Goal: Task Accomplishment & Management: Manage account settings

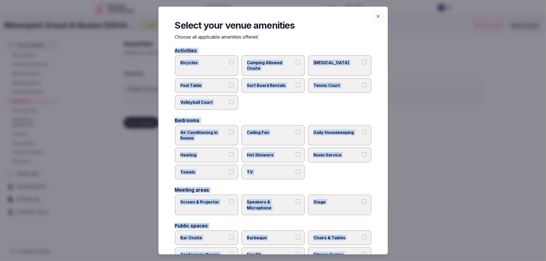
scroll to position [86, 0]
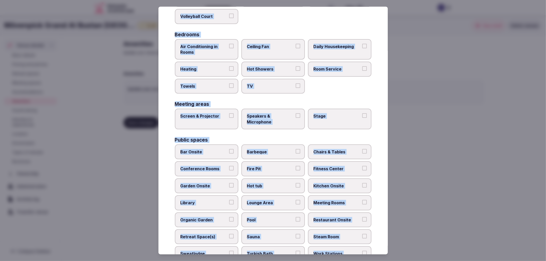
click at [186, 127] on div "Activities Bicycles Camping Allowed Onsite [MEDICAL_DATA] Pool Table Surf Board…" at bounding box center [273, 163] width 197 height 403
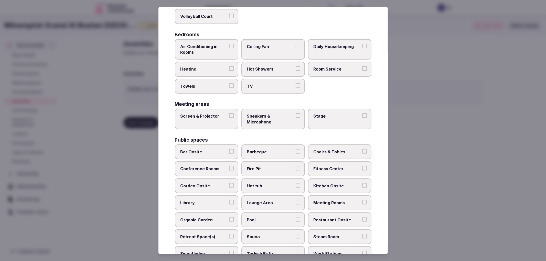
click at [220, 119] on label "Screen & Projector" at bounding box center [207, 119] width 64 height 21
click at [229, 118] on button "Screen & Projector" at bounding box center [231, 115] width 5 height 5
click at [285, 116] on span "Speakers & Microphone" at bounding box center [270, 119] width 47 height 12
click at [296, 116] on button "Speakers & Microphone" at bounding box center [298, 115] width 5 height 5
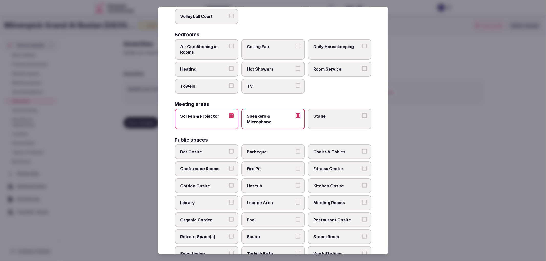
click at [328, 117] on label "Stage" at bounding box center [340, 119] width 64 height 21
click at [362, 117] on button "Stage" at bounding box center [364, 115] width 5 height 5
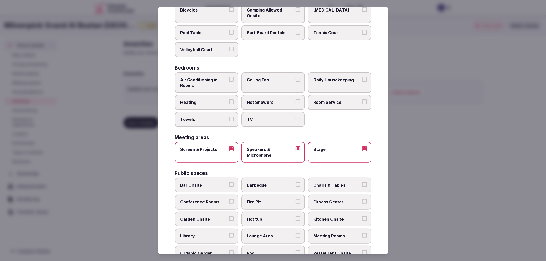
scroll to position [0, 0]
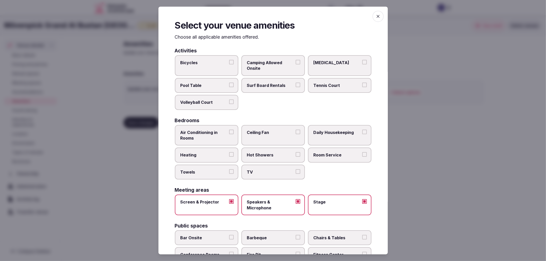
drag, startPoint x: 212, startPoint y: 129, endPoint x: 217, endPoint y: 150, distance: 21.9
click at [212, 130] on span "Air Conditioning in Rooms" at bounding box center [204, 136] width 47 height 12
click at [229, 130] on button "Air Conditioning in Rooms" at bounding box center [231, 132] width 5 height 5
click at [217, 152] on span "Heating" at bounding box center [204, 155] width 47 height 6
click at [229, 152] on button "Heating" at bounding box center [231, 154] width 5 height 5
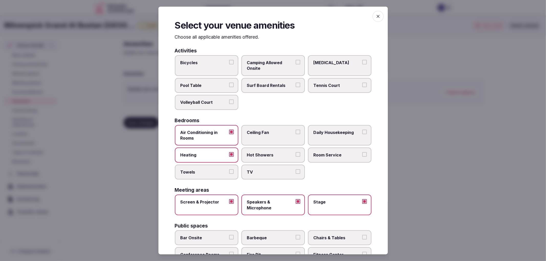
click at [227, 170] on label "Towels" at bounding box center [207, 172] width 64 height 15
click at [229, 170] on button "Towels" at bounding box center [231, 172] width 5 height 5
click at [270, 150] on label "Hot Showers" at bounding box center [273, 155] width 64 height 15
click at [296, 152] on button "Hot Showers" at bounding box center [298, 154] width 5 height 5
drag, startPoint x: 280, startPoint y: 168, endPoint x: 297, endPoint y: 167, distance: 17.5
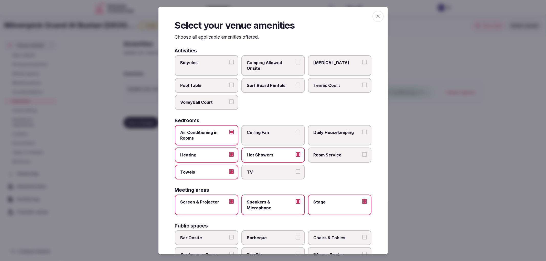
click at [281, 170] on span "TV" at bounding box center [270, 173] width 47 height 6
click at [296, 170] on button "TV" at bounding box center [298, 172] width 5 height 5
click at [344, 155] on span "Room Service" at bounding box center [337, 155] width 47 height 6
click at [362, 155] on button "Room Service" at bounding box center [364, 154] width 5 height 5
click at [344, 135] on label "Daily Housekeeping" at bounding box center [340, 135] width 64 height 21
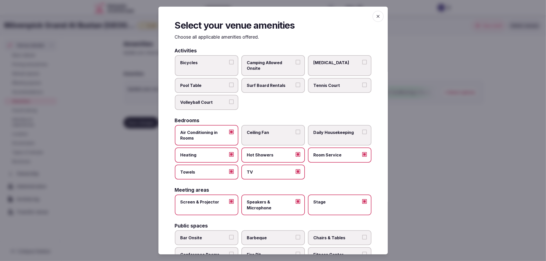
click at [362, 134] on button "Daily Housekeeping" at bounding box center [364, 132] width 5 height 5
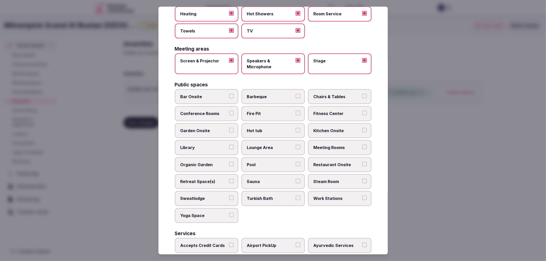
scroll to position [171, 0]
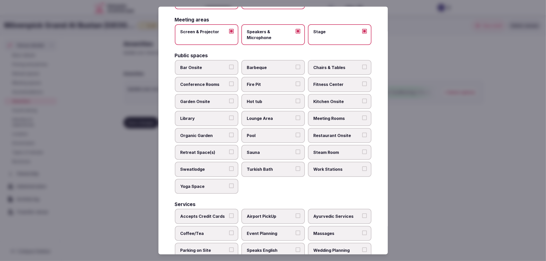
click at [332, 133] on span "Restaurant Onsite" at bounding box center [337, 136] width 47 height 6
click at [362, 133] on button "Restaurant Onsite" at bounding box center [364, 135] width 5 height 5
click at [338, 116] on span "Meeting Rooms" at bounding box center [337, 119] width 47 height 6
click at [362, 116] on button "Meeting Rooms" at bounding box center [364, 118] width 5 height 5
click at [216, 133] on span "Organic Garden" at bounding box center [204, 136] width 47 height 6
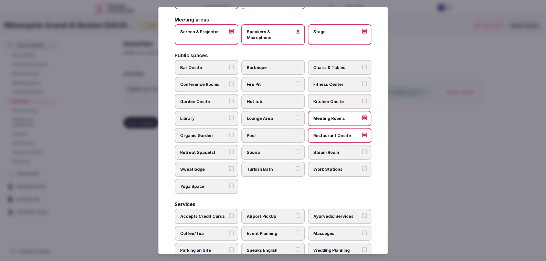
click at [229, 133] on button "Organic Garden" at bounding box center [231, 135] width 5 height 5
click at [216, 145] on label "Retreat Space(s)" at bounding box center [207, 152] width 64 height 15
click at [229, 150] on button "Retreat Space(s)" at bounding box center [231, 152] width 5 height 5
click at [354, 66] on span "Chairs & Tables" at bounding box center [337, 68] width 47 height 6
click at [362, 66] on button "Chairs & Tables" at bounding box center [364, 67] width 5 height 5
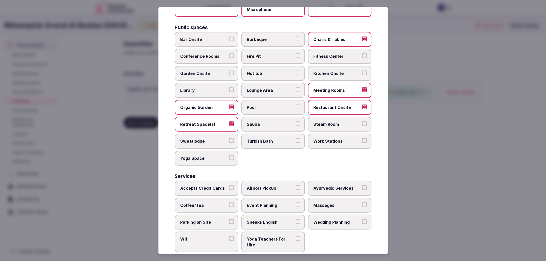
scroll to position [200, 0]
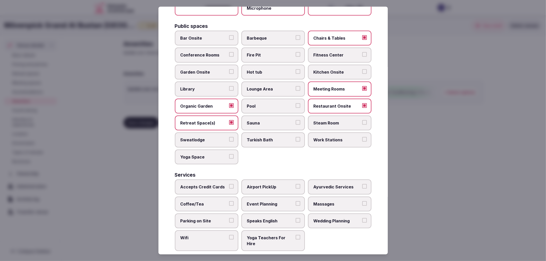
click at [219, 187] on label "Accepts Credit Cards" at bounding box center [207, 187] width 64 height 15
click at [229, 187] on button "Accepts Credit Cards" at bounding box center [231, 186] width 5 height 5
click at [224, 202] on span "Coffee/Tea" at bounding box center [204, 205] width 47 height 6
click at [229, 202] on button "Coffee/Tea" at bounding box center [231, 204] width 5 height 5
click at [223, 218] on span "Parking on Site" at bounding box center [204, 221] width 47 height 6
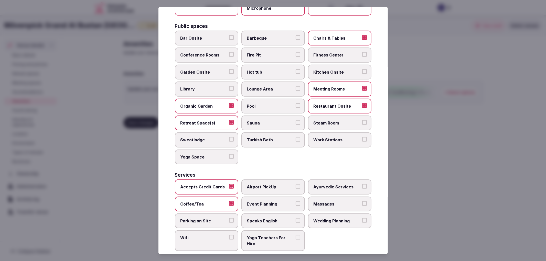
click at [229, 218] on button "Parking on Site" at bounding box center [231, 220] width 5 height 5
click at [224, 231] on label "Wifi" at bounding box center [207, 241] width 64 height 21
click at [229, 235] on button "Wifi" at bounding box center [231, 237] width 5 height 5
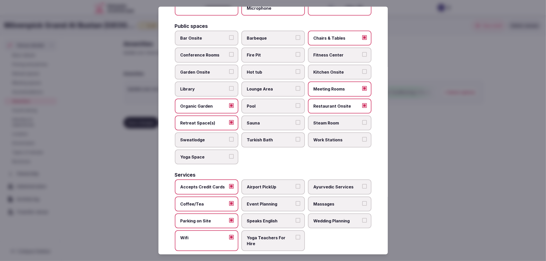
click at [272, 173] on div "Services Accepts Credit Cards Airport PickUp Ayurvedic Services Coffee/Tea Even…" at bounding box center [273, 212] width 197 height 79
click at [282, 202] on span "Event Planning" at bounding box center [270, 205] width 47 height 6
click at [296, 202] on button "Event Planning" at bounding box center [298, 204] width 5 height 5
click at [333, 218] on span "Wedding Planning" at bounding box center [337, 221] width 47 height 6
click at [362, 218] on button "Wedding Planning" at bounding box center [364, 220] width 5 height 5
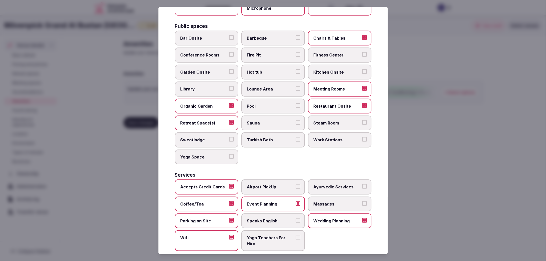
click at [485, 163] on div at bounding box center [273, 130] width 546 height 261
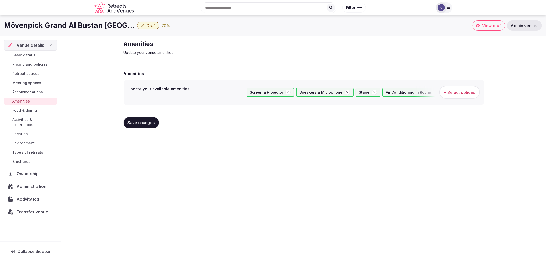
click at [148, 121] on span "Save changes" at bounding box center [141, 122] width 27 height 5
click at [34, 73] on span "Retreat spaces" at bounding box center [25, 73] width 27 height 5
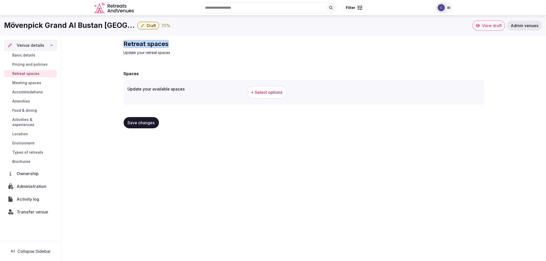
drag, startPoint x: 119, startPoint y: 45, endPoint x: 194, endPoint y: 44, distance: 75.1
click at [194, 44] on div "Retreat spaces Update your retreat spaces Spaces Update your available spaces +…" at bounding box center [303, 86] width 485 height 101
copy h2 "Retreat spaces"
click at [256, 93] on span "+ Select options" at bounding box center [266, 93] width 31 height 6
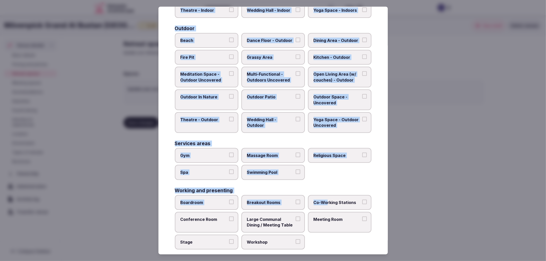
scroll to position [157, 0]
drag, startPoint x: 172, startPoint y: 49, endPoint x: 305, endPoint y: 236, distance: 229.5
click at [304, 237] on div "Select your retreat spaces Choose all applicable retreat spaces offered. Covere…" at bounding box center [273, 131] width 229 height 248
copy div "Covered outdoor spaces Meditation Space - Outdoor Covered (Open Air) Multi-Func…"
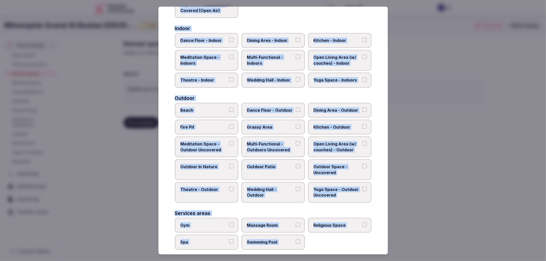
scroll to position [14, 0]
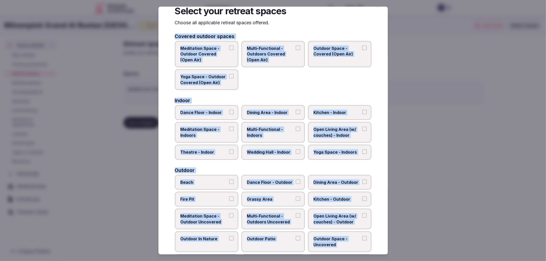
click at [284, 95] on div "Covered outdoor spaces Meditation Space - Outdoor Covered (Open Air) Multi-Func…" at bounding box center [273, 213] width 197 height 358
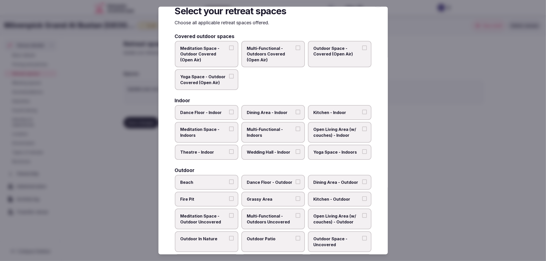
click at [278, 108] on label "Dining Area - Indoor" at bounding box center [273, 112] width 64 height 15
click at [296, 110] on button "Dining Area - Indoor" at bounding box center [298, 112] width 5 height 5
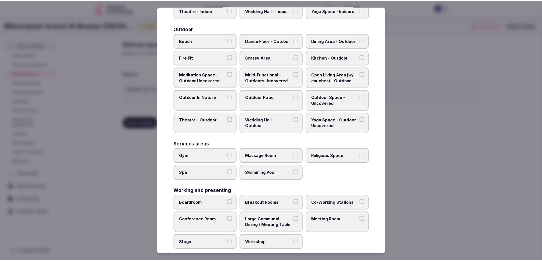
scroll to position [157, 0]
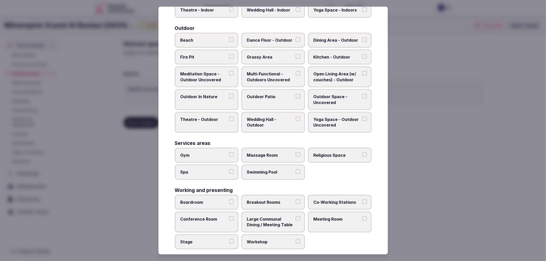
click at [207, 153] on span "Gym" at bounding box center [204, 156] width 47 height 6
click at [229, 153] on button "Gym" at bounding box center [231, 155] width 5 height 5
click at [258, 153] on span "Massage Room" at bounding box center [270, 156] width 47 height 6
click at [296, 153] on button "Massage Room" at bounding box center [298, 155] width 5 height 5
click at [229, 165] on label "Spa" at bounding box center [207, 172] width 64 height 15
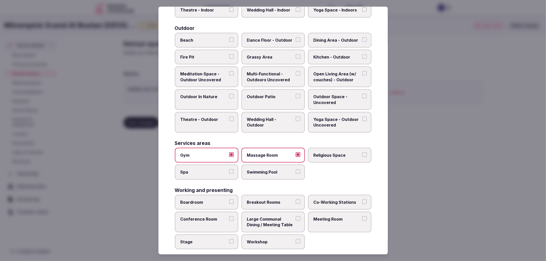
click at [229, 170] on button "Spa" at bounding box center [231, 172] width 5 height 5
click at [245, 165] on label "Swimming Pool" at bounding box center [273, 172] width 64 height 15
click at [296, 170] on button "Swimming Pool" at bounding box center [298, 172] width 5 height 5
click at [230, 200] on button "Boardroom" at bounding box center [231, 202] width 5 height 5
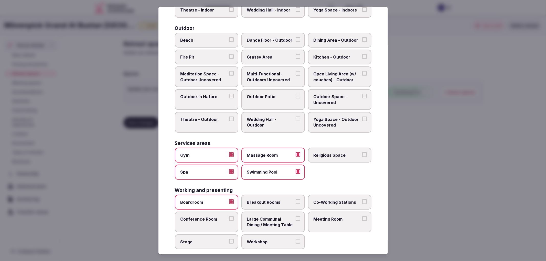
click at [280, 201] on label "Breakout Rooms" at bounding box center [273, 202] width 64 height 15
click at [296, 201] on button "Breakout Rooms" at bounding box center [298, 202] width 5 height 5
click at [359, 188] on div "Working and presenting Boardroom Breakout Rooms Co-Working Stations Conference …" at bounding box center [273, 219] width 197 height 62
click at [355, 200] on span "Co-Working Stations" at bounding box center [337, 203] width 47 height 6
click at [362, 200] on button "Co-Working Stations" at bounding box center [364, 202] width 5 height 5
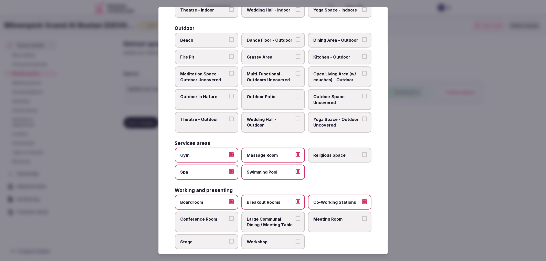
click at [218, 221] on label "Conference Room" at bounding box center [207, 222] width 64 height 21
click at [229, 221] on button "Conference Room" at bounding box center [231, 219] width 5 height 5
click at [308, 221] on label "Meeting Room" at bounding box center [340, 222] width 64 height 21
click at [362, 221] on button "Meeting Room" at bounding box center [364, 219] width 5 height 5
click at [487, 167] on div at bounding box center [273, 130] width 546 height 261
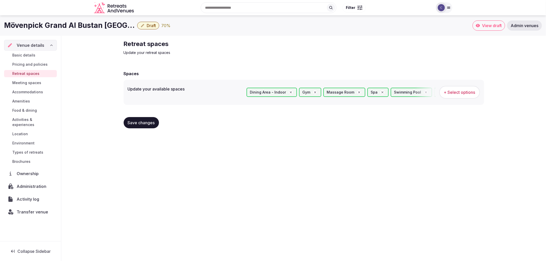
click at [148, 121] on span "Save changes" at bounding box center [141, 122] width 27 height 5
click at [26, 55] on span "Basic details" at bounding box center [23, 55] width 23 height 5
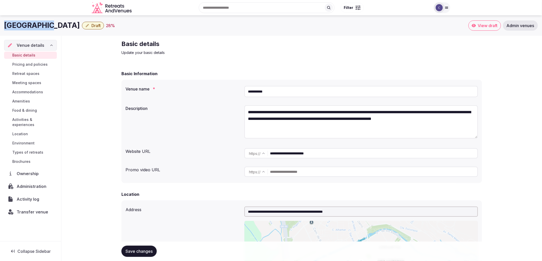
copy h1 "Hotel Saray"
drag, startPoint x: 9, startPoint y: 25, endPoint x: 42, endPoint y: 26, distance: 33.6
click at [42, 26] on div "Hotel Saray Draft 28 % View draft Admin venues" at bounding box center [271, 25] width 542 height 10
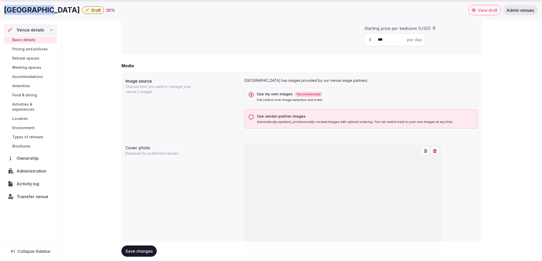
scroll to position [475, 0]
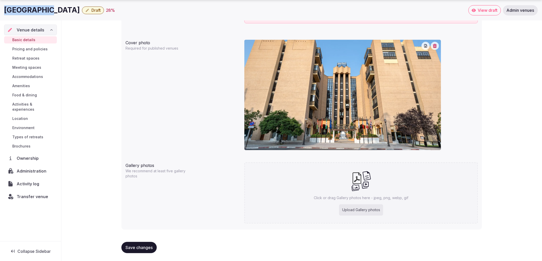
click at [138, 243] on button "Save changes" at bounding box center [138, 247] width 35 height 11
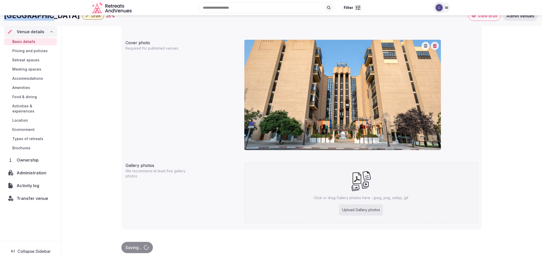
scroll to position [247, 0]
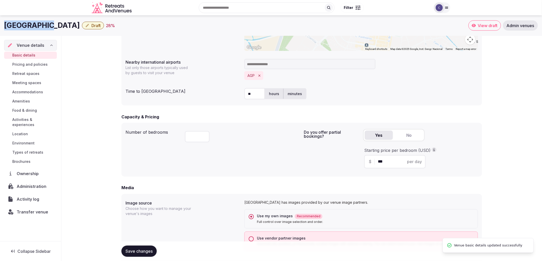
click at [34, 90] on span "Accommodations" at bounding box center [27, 92] width 31 height 5
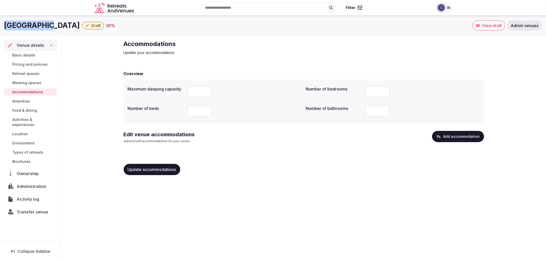
click at [447, 133] on button "Add accommodation" at bounding box center [458, 136] width 52 height 11
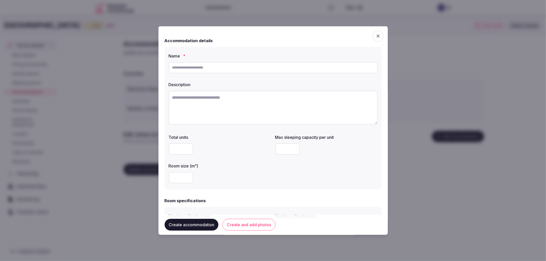
click at [201, 65] on input "text" at bounding box center [273, 67] width 209 height 11
paste input "**********"
type input "**********"
click at [257, 99] on textarea at bounding box center [273, 108] width 209 height 34
type textarea "*"
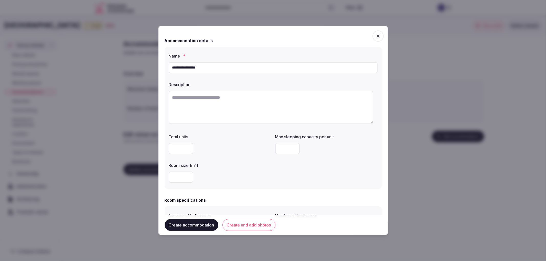
paste textarea "**********"
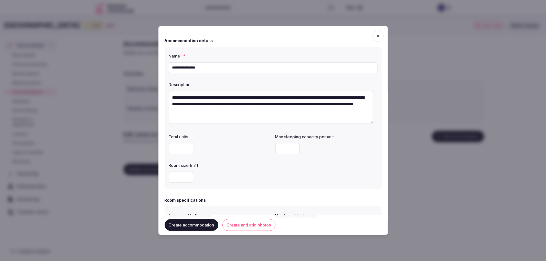
type textarea "**********"
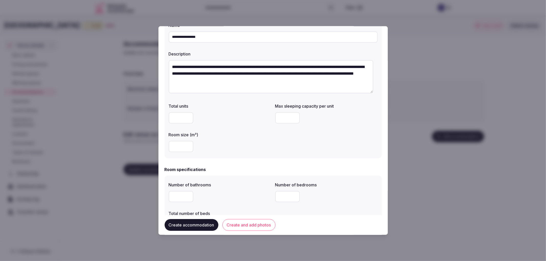
scroll to position [28, 0]
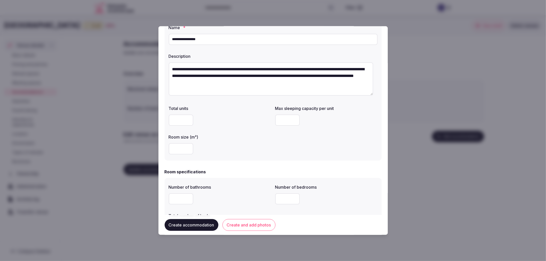
click at [277, 119] on input "number" at bounding box center [287, 119] width 25 height 11
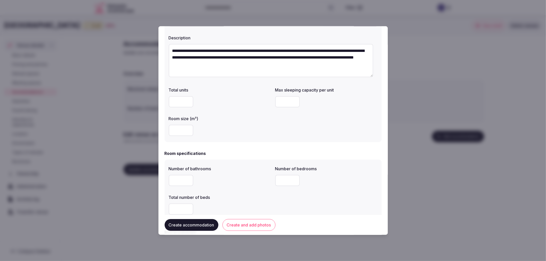
scroll to position [85, 0]
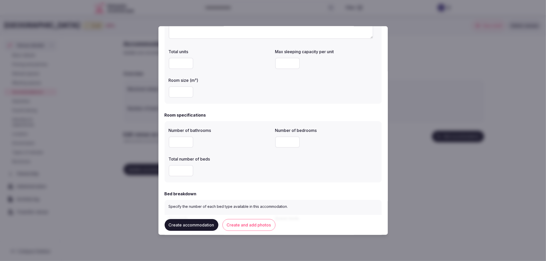
type input "*"
click at [183, 143] on input "number" at bounding box center [181, 141] width 25 height 11
type input "*"
click at [284, 139] on input "number" at bounding box center [287, 141] width 25 height 11
type input "*"
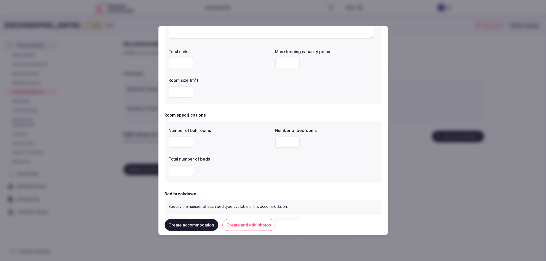
click at [178, 169] on input "number" at bounding box center [181, 170] width 25 height 11
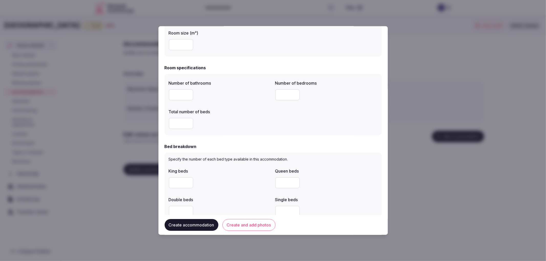
scroll to position [171, 0]
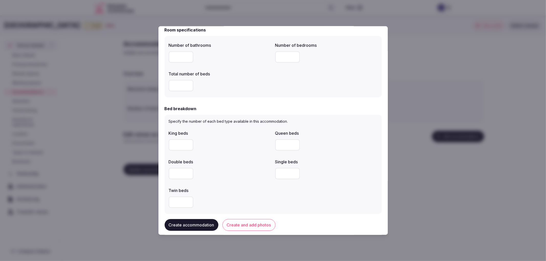
type input "*"
click at [282, 169] on input "number" at bounding box center [287, 173] width 25 height 11
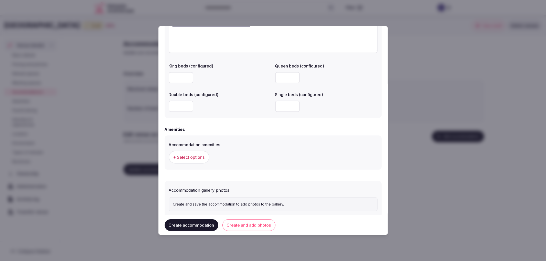
scroll to position [409, 0]
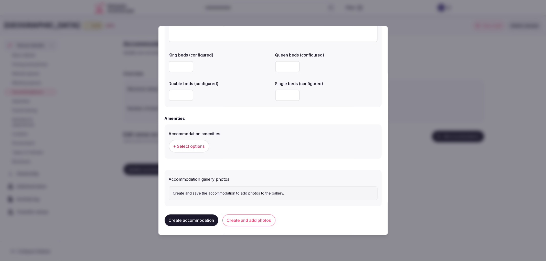
type input "*"
click at [176, 143] on span "+ Select options" at bounding box center [188, 146] width 31 height 6
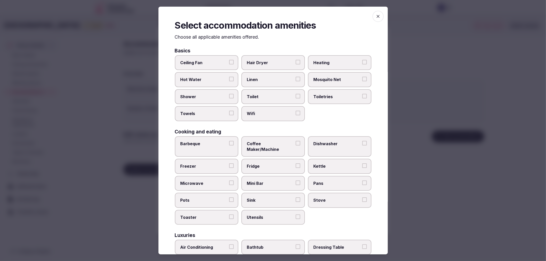
click at [224, 91] on label "Shower" at bounding box center [207, 96] width 64 height 15
click at [229, 94] on button "Shower" at bounding box center [231, 96] width 5 height 5
click at [222, 111] on span "Towels" at bounding box center [204, 114] width 47 height 6
click at [229, 111] on button "Towels" at bounding box center [231, 113] width 5 height 5
click at [281, 89] on label "Toilet" at bounding box center [273, 96] width 64 height 15
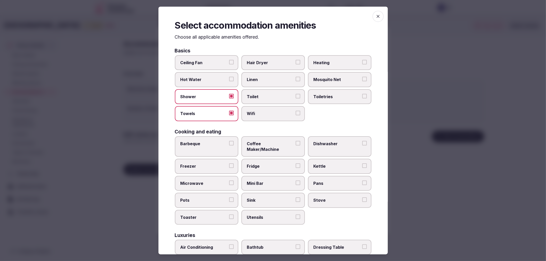
click at [296, 94] on button "Toilet" at bounding box center [298, 96] width 5 height 5
click at [285, 111] on span "Wifi" at bounding box center [270, 114] width 47 height 6
click at [296, 111] on button "Wifi" at bounding box center [298, 113] width 5 height 5
click at [329, 98] on span "Toiletries" at bounding box center [337, 97] width 47 height 6
click at [362, 98] on button "Toiletries" at bounding box center [364, 96] width 5 height 5
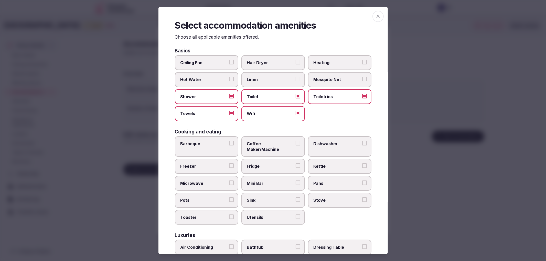
click at [309, 57] on label "Heating" at bounding box center [340, 62] width 64 height 15
click at [362, 60] on button "Heating" at bounding box center [364, 62] width 5 height 5
click at [269, 62] on span "Hair Dryer" at bounding box center [270, 63] width 47 height 6
click at [296, 62] on button "Hair Dryer" at bounding box center [298, 62] width 5 height 5
click at [257, 181] on span "Mini Bar" at bounding box center [270, 184] width 47 height 6
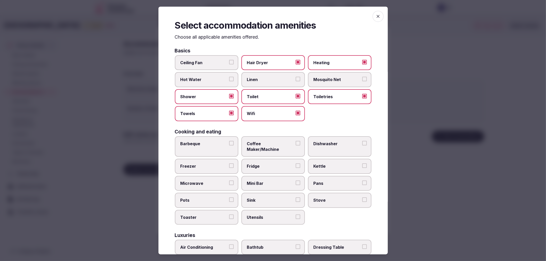
click at [296, 181] on button "Mini Bar" at bounding box center [298, 183] width 5 height 5
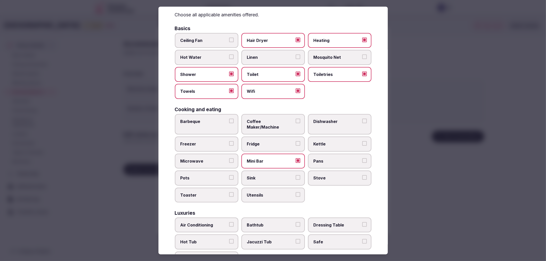
scroll to position [57, 0]
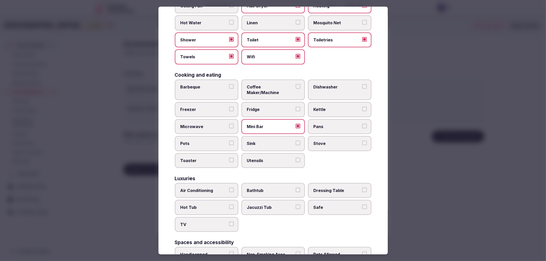
click at [219, 188] on span "Air Conditioning" at bounding box center [204, 191] width 47 height 6
click at [229, 188] on button "Air Conditioning" at bounding box center [231, 190] width 5 height 5
click at [234, 219] on label "TV" at bounding box center [207, 224] width 64 height 15
click at [234, 222] on button "TV" at bounding box center [231, 224] width 5 height 5
click at [326, 205] on span "Safe" at bounding box center [337, 208] width 47 height 6
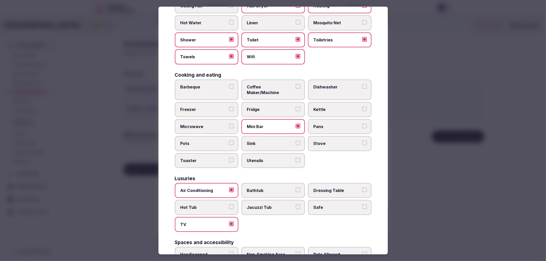
click at [362, 205] on button "Safe" at bounding box center [364, 207] width 5 height 5
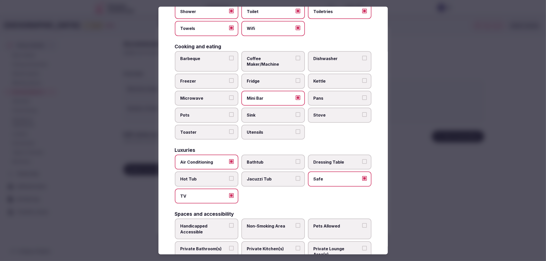
scroll to position [183, 0]
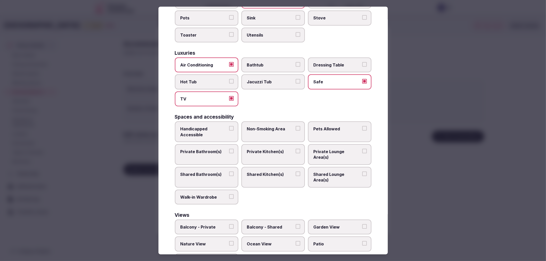
click at [217, 149] on span "Private Bathroom(s)" at bounding box center [204, 152] width 47 height 6
click at [229, 149] on button "Private Bathroom(s)" at bounding box center [231, 151] width 5 height 5
click at [241, 125] on label "Non-Smoking Area" at bounding box center [273, 132] width 64 height 21
click at [296, 126] on button "Non-Smoking Area" at bounding box center [298, 128] width 5 height 5
click at [117, 170] on div at bounding box center [273, 130] width 546 height 261
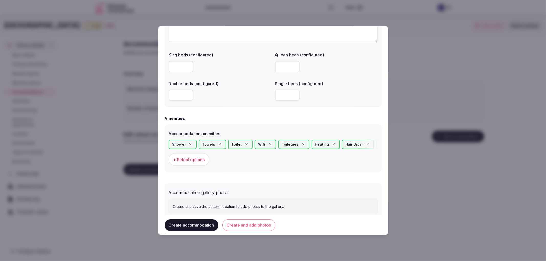
click at [249, 232] on div "Create accommodation Create and add photos" at bounding box center [273, 225] width 217 height 20
click at [250, 229] on button "Create and add photos" at bounding box center [249, 225] width 53 height 12
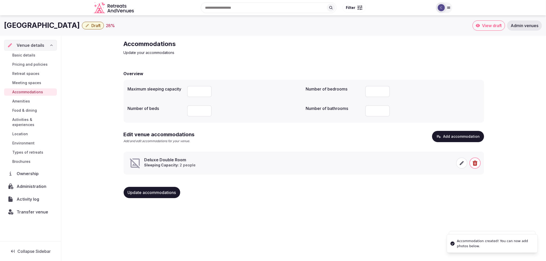
click at [458, 162] on span at bounding box center [461, 163] width 11 height 11
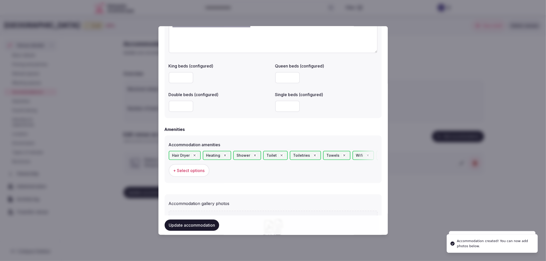
scroll to position [469, 0]
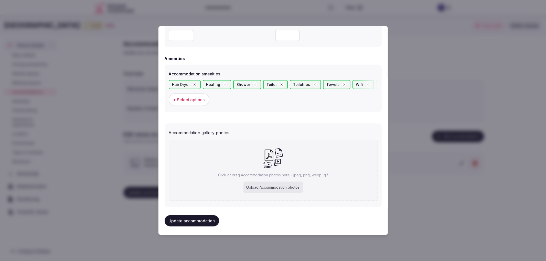
click at [202, 216] on button "Update accommodation" at bounding box center [192, 221] width 55 height 11
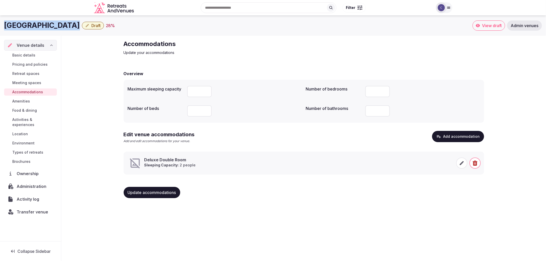
copy div "Hotel Saray"
drag, startPoint x: 4, startPoint y: 26, endPoint x: 46, endPoint y: 27, distance: 41.7
click at [46, 27] on div "Hotel Saray Draft 28 %" at bounding box center [238, 25] width 469 height 10
copy div "Hotel Saray"
click at [418, 211] on div "Hotel Saray Draft 28 % View draft Admin venues Venue details Basic details Pric…" at bounding box center [273, 136] width 546 height 243
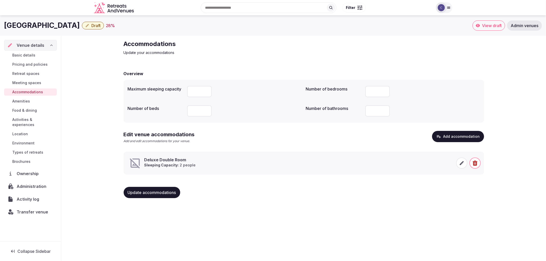
click at [458, 162] on span at bounding box center [461, 163] width 11 height 11
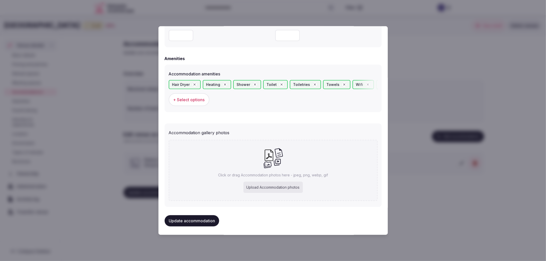
click at [278, 182] on div "Upload Accommodation photos" at bounding box center [273, 187] width 59 height 11
type input "**********"
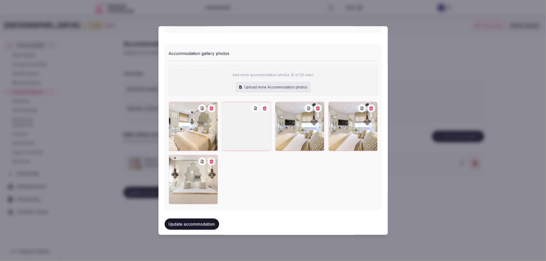
scroll to position [550, 0]
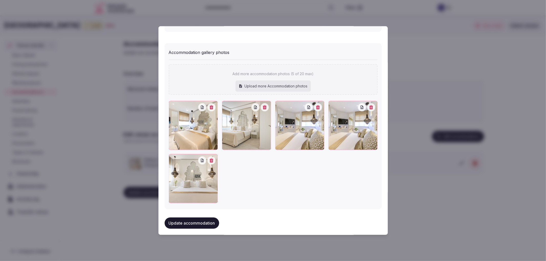
click at [210, 221] on button "Update accommodation" at bounding box center [192, 223] width 55 height 11
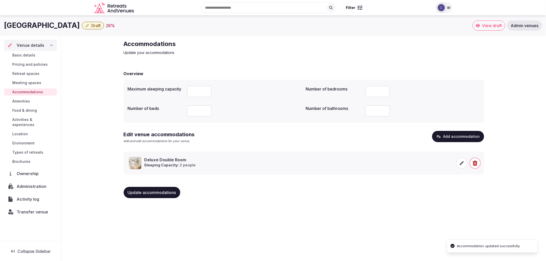
click at [30, 110] on span "Food & dining" at bounding box center [24, 110] width 25 height 5
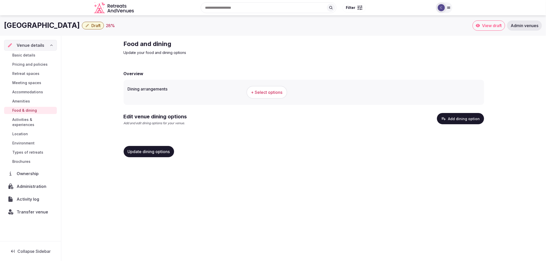
click at [260, 88] on button "+ Select options" at bounding box center [267, 92] width 41 height 13
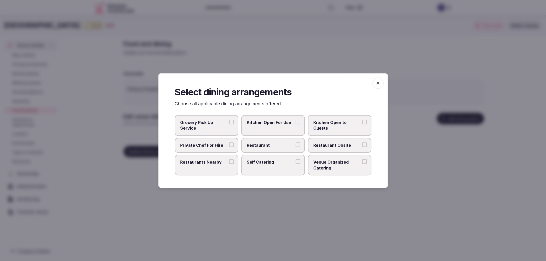
click at [269, 147] on span "Restaurant" at bounding box center [270, 146] width 47 height 6
click at [296, 147] on button "Restaurant" at bounding box center [298, 145] width 5 height 5
click at [327, 154] on div "Grocery Pick Up Service Kitchen Open For Use Kitchen Open to Guests Private Che…" at bounding box center [273, 145] width 197 height 60
click at [329, 145] on span "Restaurant Onsite" at bounding box center [337, 146] width 47 height 6
click at [362, 145] on button "Restaurant Onsite" at bounding box center [364, 145] width 5 height 5
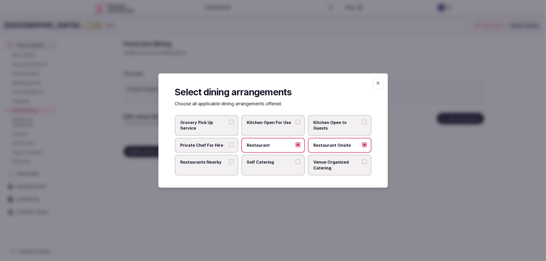
click at [373, 86] on span "button" at bounding box center [378, 83] width 11 height 11
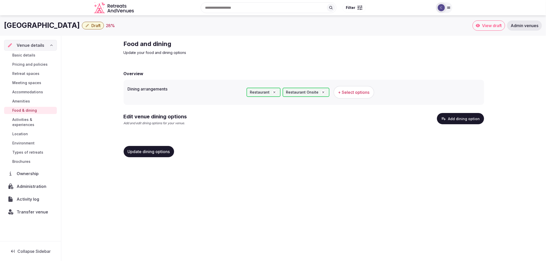
click at [174, 145] on div "Update dining options" at bounding box center [304, 151] width 361 height 19
click at [164, 149] on span "Update dining options" at bounding box center [149, 151] width 42 height 5
click at [474, 119] on button "Add dining option" at bounding box center [460, 118] width 47 height 11
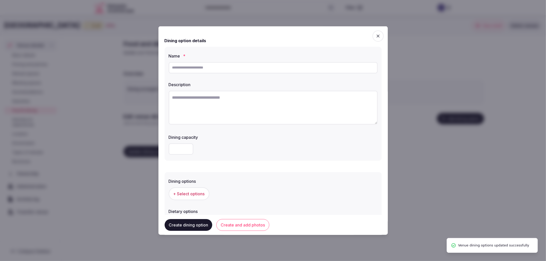
click at [244, 70] on input "text" at bounding box center [273, 67] width 209 height 11
paste input "**********"
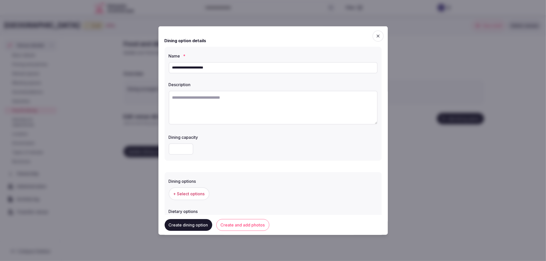
type input "**********"
click at [185, 108] on textarea at bounding box center [273, 108] width 209 height 34
paste textarea "**********"
type textarea "**********"
paste textarea "**********"
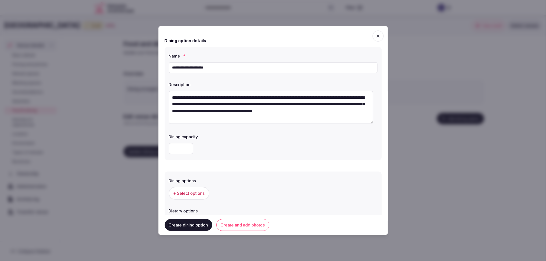
type textarea "**********"
click at [224, 168] on div "Dining options + Select options Dietary options + Select options" at bounding box center [273, 202] width 217 height 68
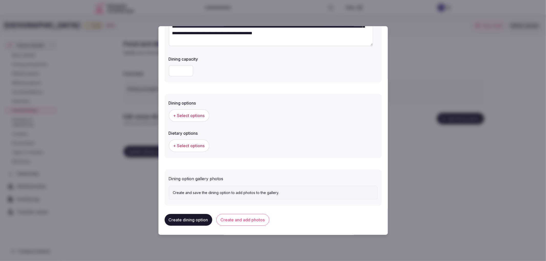
click at [194, 109] on button "+ Select options" at bounding box center [189, 115] width 41 height 13
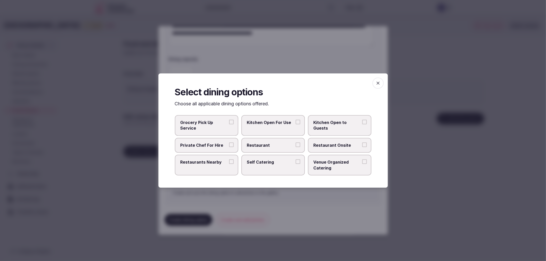
click at [216, 147] on span "Private Chef For Hire" at bounding box center [204, 146] width 47 height 6
click at [229, 147] on button "Private Chef For Hire" at bounding box center [231, 145] width 5 height 5
click at [223, 149] on label "Private Chef For Hire" at bounding box center [207, 145] width 64 height 15
click at [229, 147] on button "Private Chef For Hire" at bounding box center [231, 145] width 5 height 5
click at [259, 147] on span "Restaurant" at bounding box center [270, 146] width 47 height 6
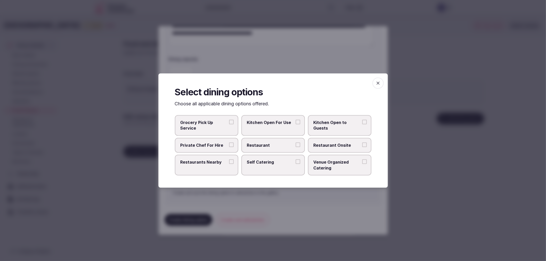
click at [296, 147] on button "Restaurant" at bounding box center [298, 145] width 5 height 5
click at [328, 137] on div "Grocery Pick Up Service Kitchen Open For Use Kitchen Open to Guests Private Che…" at bounding box center [273, 145] width 197 height 60
click at [330, 144] on span "Restaurant Onsite" at bounding box center [337, 146] width 47 height 6
click at [362, 144] on button "Restaurant Onsite" at bounding box center [364, 145] width 5 height 5
click at [378, 87] on span "button" at bounding box center [378, 83] width 11 height 11
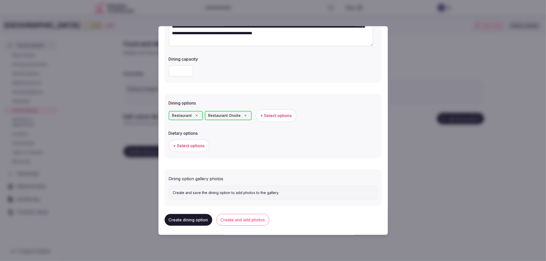
click at [195, 147] on span "+ Select options" at bounding box center [188, 146] width 31 height 6
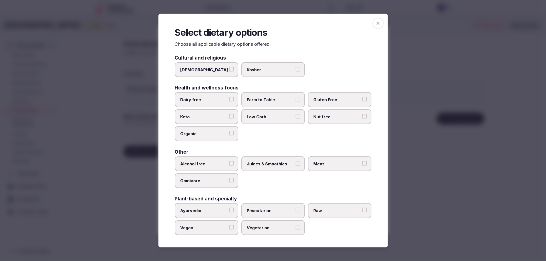
click at [380, 27] on span "button" at bounding box center [378, 23] width 11 height 11
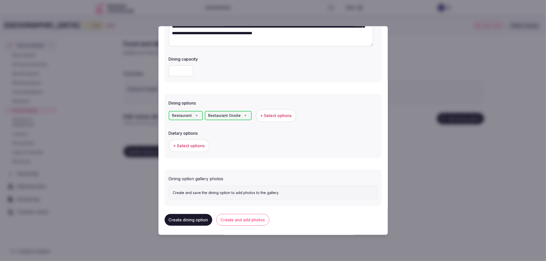
drag, startPoint x: 263, startPoint y: 212, endPoint x: 263, endPoint y: 217, distance: 5.1
click at [263, 214] on div "Create dining option Create and add photos" at bounding box center [273, 220] width 217 height 20
click at [263, 218] on button "Create and add photos" at bounding box center [242, 220] width 53 height 12
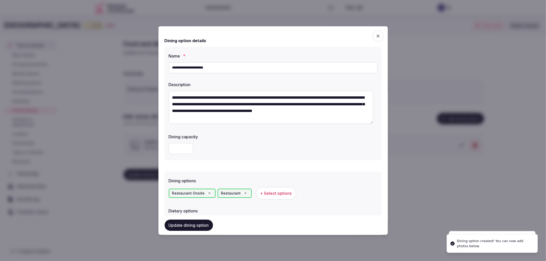
scroll to position [124, 0]
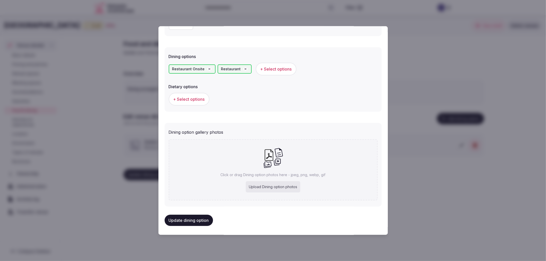
click at [257, 182] on div "Upload Dining option photos" at bounding box center [273, 187] width 55 height 11
type input "**********"
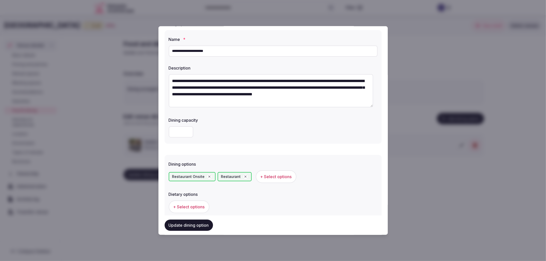
scroll to position [153, 0]
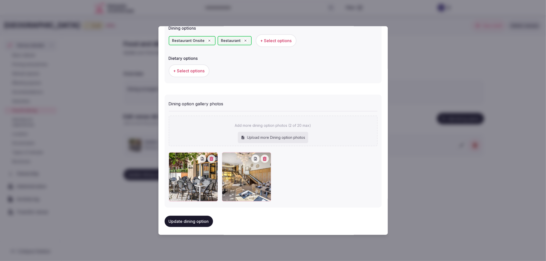
click at [167, 219] on button "Update dining option" at bounding box center [189, 221] width 48 height 11
click at [152, 215] on div at bounding box center [273, 130] width 546 height 261
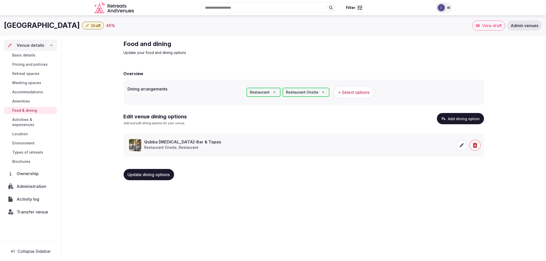
click at [140, 173] on span "Update dining options" at bounding box center [149, 174] width 42 height 5
click at [29, 83] on span "Meeting spaces" at bounding box center [26, 82] width 29 height 5
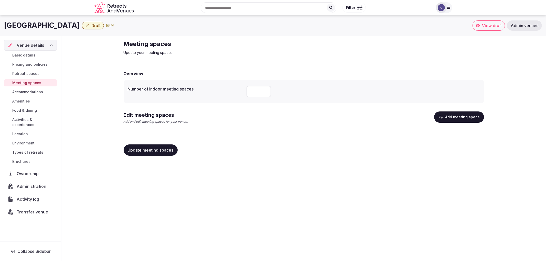
click at [442, 116] on icon "button" at bounding box center [441, 117] width 4 height 3
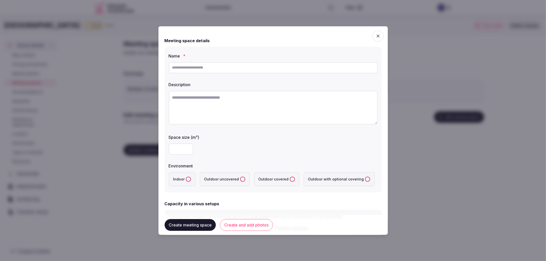
click at [235, 64] on input "text" at bounding box center [273, 67] width 209 height 11
paste input "**********"
type input "**********"
click at [226, 91] on textarea at bounding box center [273, 108] width 209 height 34
paste textarea "**********"
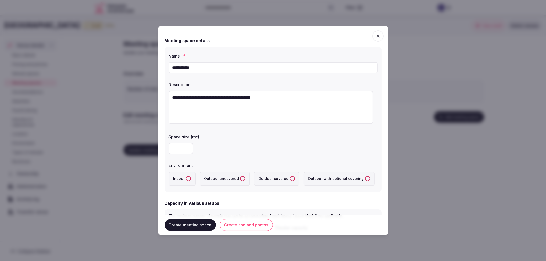
type textarea "**********"
click at [180, 142] on div at bounding box center [273, 148] width 209 height 15
click at [182, 147] on input "number" at bounding box center [181, 148] width 25 height 11
type input "***"
click at [185, 177] on label "Indoor" at bounding box center [182, 179] width 27 height 14
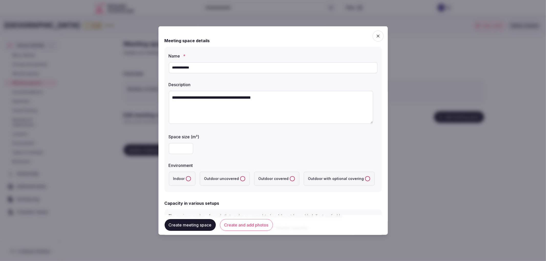
click at [186, 177] on button "Indoor" at bounding box center [188, 178] width 5 height 5
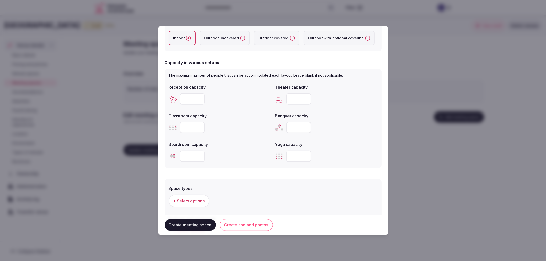
scroll to position [142, 0]
click at [181, 123] on input "number" at bounding box center [192, 126] width 25 height 11
type input "***"
click at [294, 100] on input "number" at bounding box center [299, 97] width 25 height 11
type input "***"
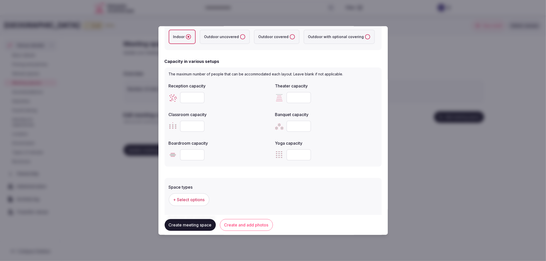
click at [294, 127] on input "number" at bounding box center [299, 126] width 25 height 11
type input "***"
click at [186, 95] on input "number" at bounding box center [192, 97] width 25 height 11
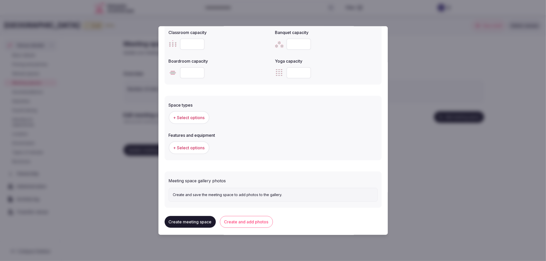
scroll to position [226, 0]
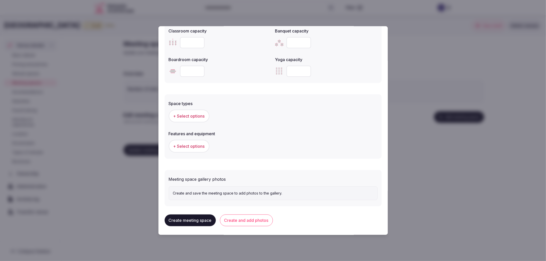
type input "***"
click at [195, 114] on span "+ Select options" at bounding box center [188, 116] width 31 height 6
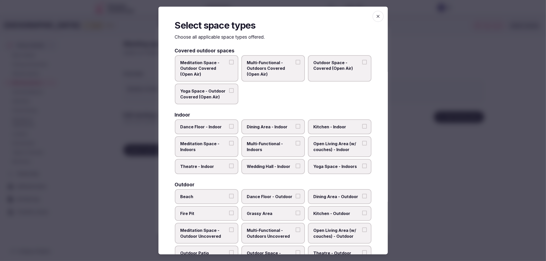
scroll to position [28, 0]
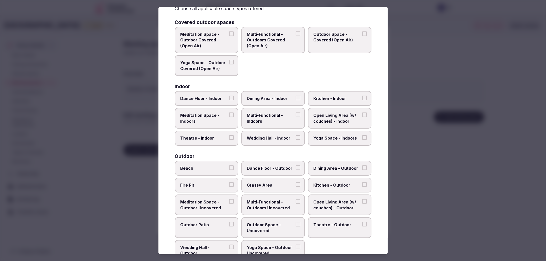
click at [281, 121] on span "Multi-Functional - Indoors" at bounding box center [270, 119] width 47 height 12
click at [296, 117] on button "Multi-Functional - Indoors" at bounding box center [298, 115] width 5 height 5
click at [285, 135] on span "Wedding Hall - Indoor" at bounding box center [270, 138] width 47 height 6
click at [296, 135] on button "Wedding Hall - Indoor" at bounding box center [298, 137] width 5 height 5
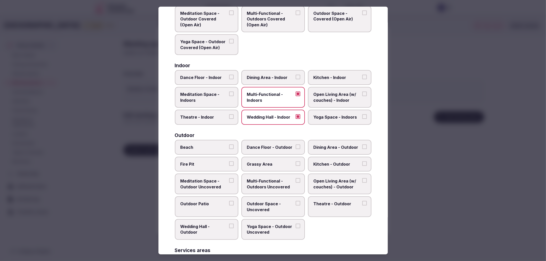
scroll to position [85, 0]
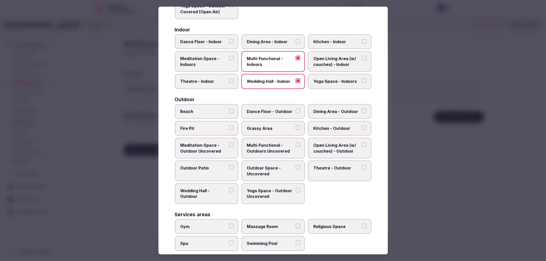
click at [212, 81] on span "Theatre - Indoor" at bounding box center [204, 82] width 47 height 6
click at [229, 81] on button "Theatre - Indoor" at bounding box center [231, 81] width 5 height 5
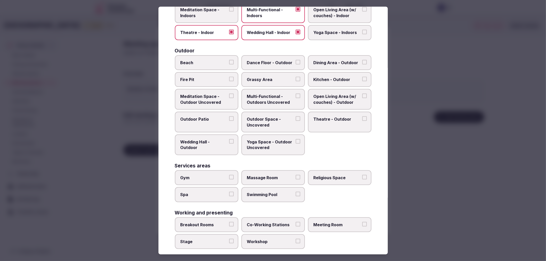
click at [229, 239] on button "Stage" at bounding box center [231, 241] width 5 height 5
click at [319, 224] on label "Meeting Room" at bounding box center [340, 225] width 64 height 15
click at [362, 224] on button "Meeting Room" at bounding box center [364, 224] width 5 height 5
click at [442, 181] on div at bounding box center [273, 130] width 546 height 261
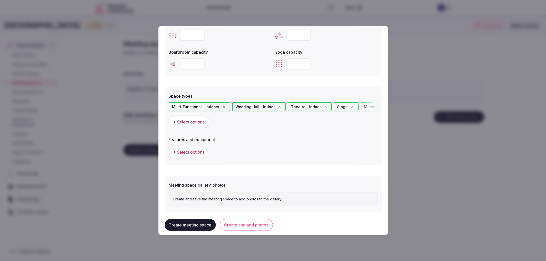
scroll to position [239, 0]
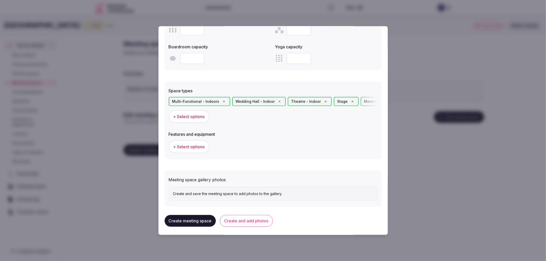
click at [193, 144] on span "+ Select options" at bounding box center [188, 147] width 31 height 6
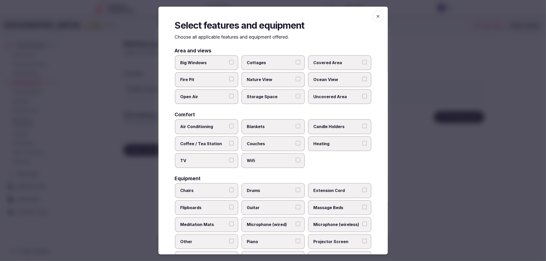
click at [217, 129] on label "Air Conditioning" at bounding box center [207, 126] width 64 height 15
click at [229, 129] on button "Air Conditioning" at bounding box center [231, 126] width 5 height 5
click at [220, 137] on label "Coffee / Tea Station" at bounding box center [207, 143] width 64 height 15
click at [229, 141] on button "Coffee / Tea Station" at bounding box center [231, 143] width 5 height 5
drag, startPoint x: 230, startPoint y: 154, endPoint x: 251, endPoint y: 149, distance: 22.1
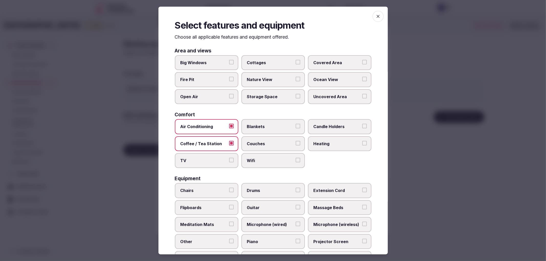
click at [231, 154] on label "TV" at bounding box center [207, 160] width 64 height 15
click at [231, 158] on button "TV" at bounding box center [231, 160] width 5 height 5
click at [258, 142] on span "Couches" at bounding box center [270, 144] width 47 height 6
click at [296, 142] on button "Couches" at bounding box center [298, 143] width 5 height 5
click at [265, 154] on label "Wifi" at bounding box center [273, 160] width 64 height 15
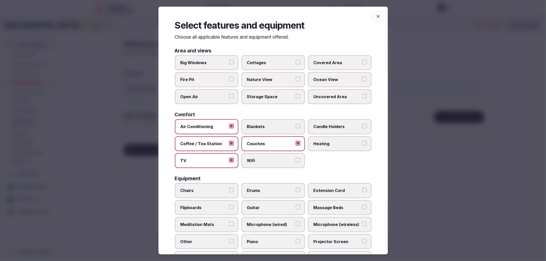
click at [296, 158] on button "Wifi" at bounding box center [298, 160] width 5 height 5
click at [342, 141] on span "Heating" at bounding box center [337, 144] width 47 height 6
click at [362, 141] on button "Heating" at bounding box center [364, 143] width 5 height 5
click at [341, 130] on label "Candle Holders" at bounding box center [340, 126] width 64 height 15
click at [362, 129] on button "Candle Holders" at bounding box center [364, 126] width 5 height 5
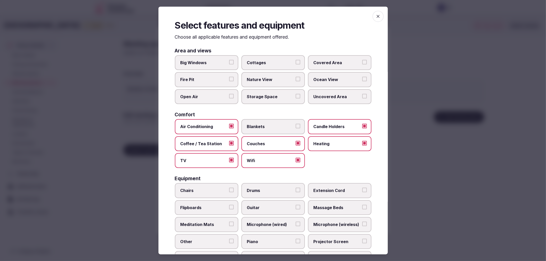
click at [341, 130] on label "Candle Holders" at bounding box center [340, 126] width 64 height 15
click at [362, 129] on button "Candle Holders" at bounding box center [364, 126] width 5 height 5
click at [339, 142] on span "Heating" at bounding box center [337, 144] width 47 height 6
click at [362, 142] on button "Heating" at bounding box center [364, 143] width 5 height 5
click at [288, 147] on label "Couches" at bounding box center [273, 143] width 64 height 15
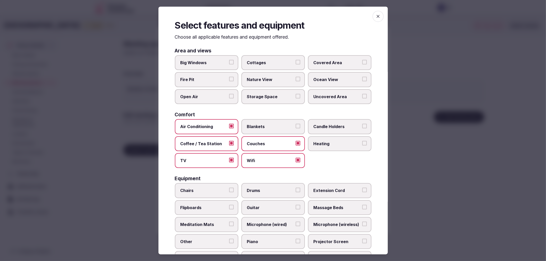
click at [296, 146] on button "Couches" at bounding box center [298, 143] width 5 height 5
click at [282, 158] on span "Wifi" at bounding box center [270, 161] width 47 height 6
click at [296, 158] on button "Wifi" at bounding box center [298, 160] width 5 height 5
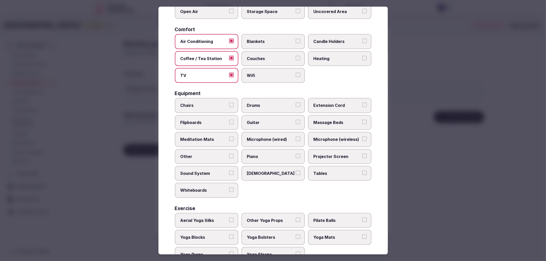
scroll to position [98, 0]
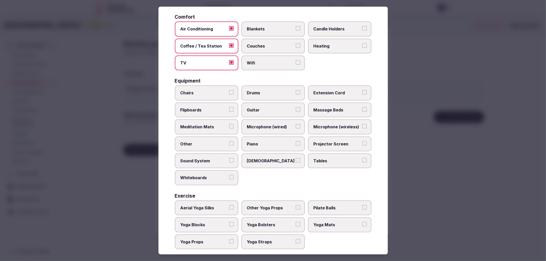
click at [221, 171] on label "Whiteboards" at bounding box center [207, 178] width 64 height 15
click at [229, 175] on button "Whiteboards" at bounding box center [231, 177] width 5 height 5
click at [214, 90] on span "Chairs" at bounding box center [204, 93] width 47 height 6
click at [229, 90] on button "Chairs" at bounding box center [231, 92] width 5 height 5
click at [274, 154] on label "Sunbeds" at bounding box center [273, 161] width 64 height 15
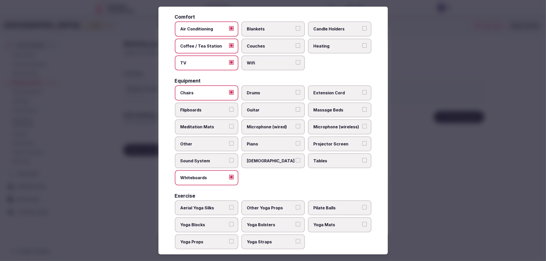
click at [296, 158] on button "Sunbeds" at bounding box center [298, 160] width 5 height 5
click at [332, 158] on span "Tables" at bounding box center [337, 161] width 47 height 6
click at [362, 158] on button "Tables" at bounding box center [364, 160] width 5 height 5
click at [335, 141] on span "Projector Screen" at bounding box center [337, 144] width 47 height 6
click at [362, 141] on button "Projector Screen" at bounding box center [364, 143] width 5 height 5
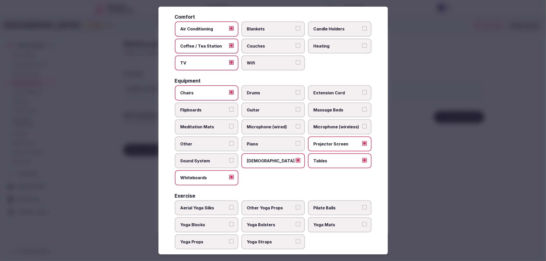
click at [335, 124] on span "Microphone (wireless)" at bounding box center [337, 127] width 47 height 6
click at [362, 124] on button "Microphone (wireless)" at bounding box center [364, 126] width 5 height 5
click at [319, 91] on span "Extension Cord" at bounding box center [337, 93] width 47 height 6
click at [362, 91] on button "Extension Cord" at bounding box center [364, 92] width 5 height 5
click at [206, 107] on span "Flipboards" at bounding box center [204, 110] width 47 height 6
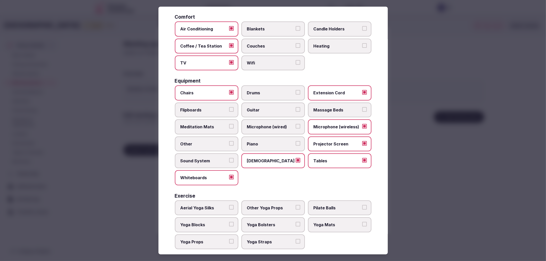
click at [229, 107] on button "Flipboards" at bounding box center [231, 109] width 5 height 5
click at [437, 176] on div at bounding box center [273, 130] width 546 height 261
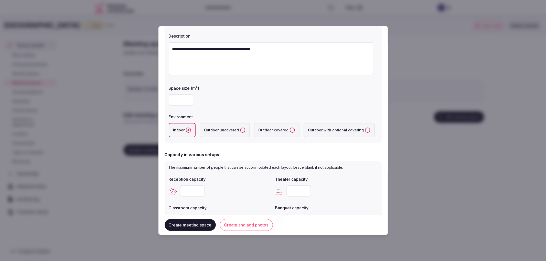
scroll to position [114, 0]
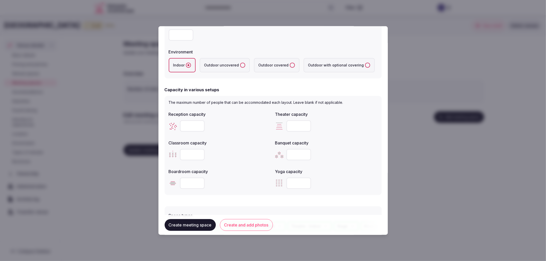
click at [253, 226] on button "Create and add photos" at bounding box center [246, 225] width 53 height 12
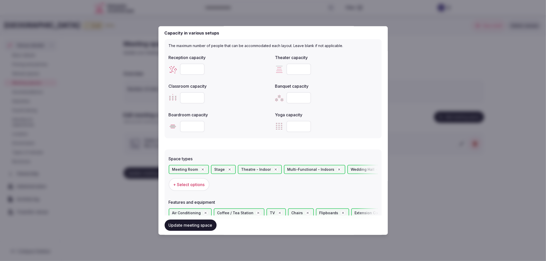
scroll to position [298, 0]
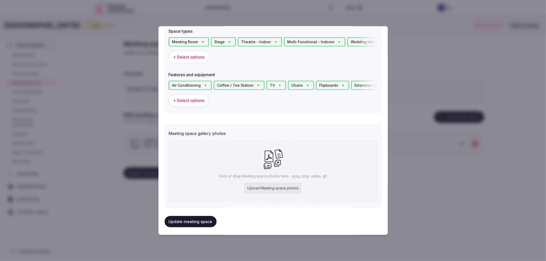
click at [272, 185] on div "Upload Meeting space photos" at bounding box center [273, 188] width 58 height 11
type input "**********"
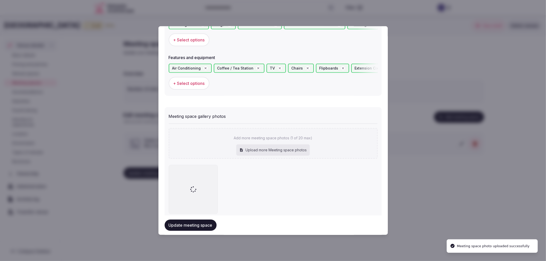
scroll to position [327, 0]
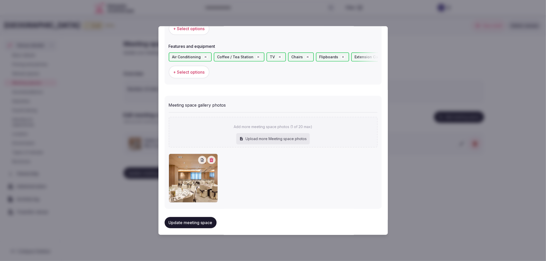
click at [210, 217] on button "Update meeting space" at bounding box center [191, 222] width 52 height 11
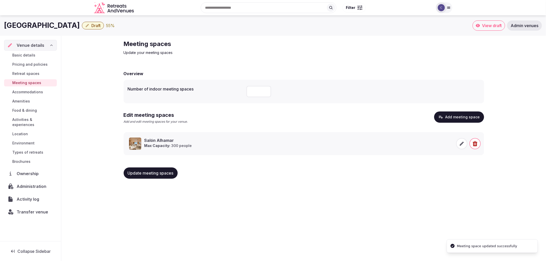
click at [144, 173] on span "Update meeting spaces" at bounding box center [151, 173] width 46 height 5
click at [40, 121] on span "Activities & experiences" at bounding box center [33, 122] width 43 height 10
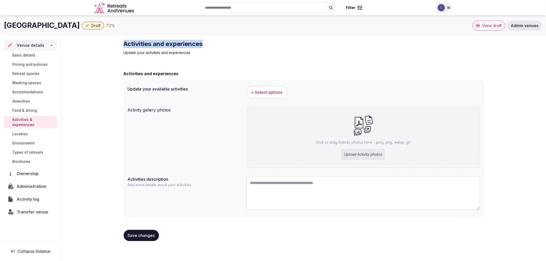
drag, startPoint x: 124, startPoint y: 45, endPoint x: 215, endPoint y: 40, distance: 90.3
click at [215, 40] on div "Activities and experiences Update your activities and experiences Activities an…" at bounding box center [304, 143] width 369 height 214
copy h1 "Hotel Saray"
drag, startPoint x: 5, startPoint y: 23, endPoint x: 44, endPoint y: 24, distance: 39.2
click at [44, 24] on h1 "Hotel Saray" at bounding box center [42, 25] width 76 height 10
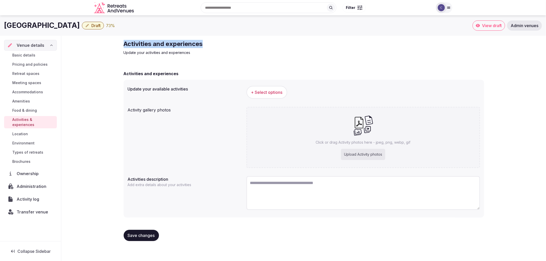
drag, startPoint x: 122, startPoint y: 43, endPoint x: 260, endPoint y: 44, distance: 137.8
click at [260, 44] on div "Activities and experiences Update your activities and experiences Activities an…" at bounding box center [304, 143] width 369 height 214
copy h2 "Activities and experiences"
click at [278, 93] on span "+ Select options" at bounding box center [266, 93] width 31 height 6
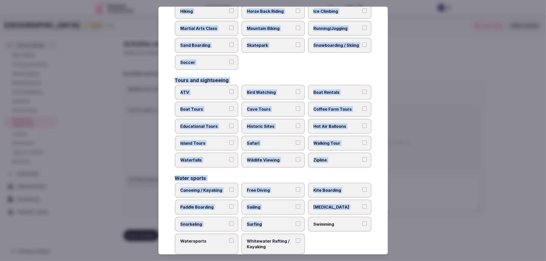
scroll to position [318, 0]
copy div "Culture Dancing Food and Culinary Classes Hip Hop Language Class Local Cultural…"
drag, startPoint x: 174, startPoint y: 49, endPoint x: 283, endPoint y: 236, distance: 216.1
click at [283, 236] on div "Select your activities Choose all applicable activities offered. Culture Dancin…" at bounding box center [273, 131] width 229 height 248
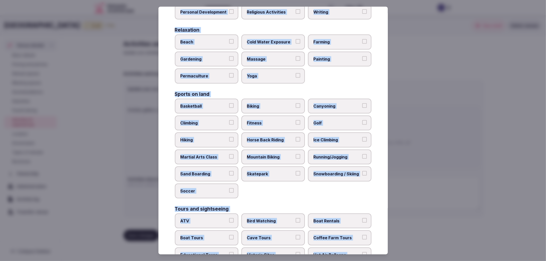
scroll to position [175, 0]
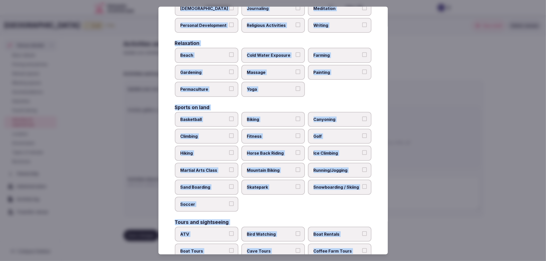
click at [344, 94] on div "Culture Dancing Food and Culinary Classes Hip Hop Language Class Local Cultural…" at bounding box center [273, 135] width 197 height 524
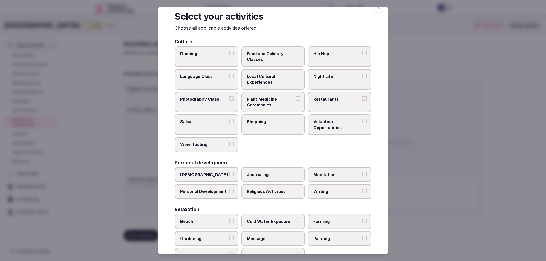
scroll to position [5, 0]
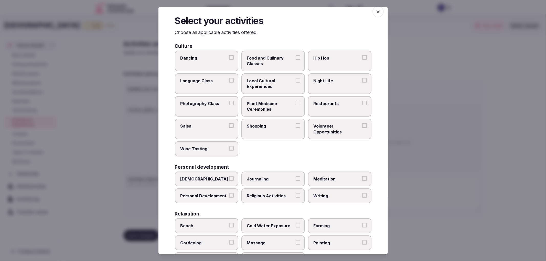
click at [215, 62] on label "Dancing" at bounding box center [207, 61] width 64 height 21
click at [229, 60] on button "Dancing" at bounding box center [231, 57] width 5 height 5
click at [342, 90] on label "Night Life" at bounding box center [340, 83] width 64 height 21
click at [362, 83] on button "Night Life" at bounding box center [364, 80] width 5 height 5
click at [278, 62] on span "Food and Culinary Classes" at bounding box center [270, 61] width 47 height 12
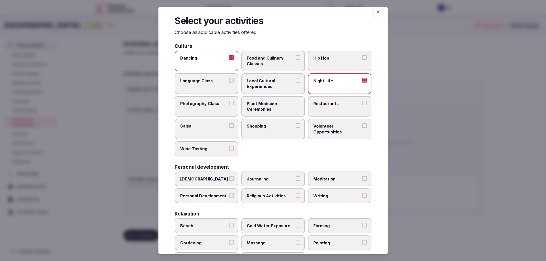
click at [296, 60] on button "Food and Culinary Classes" at bounding box center [298, 57] width 5 height 5
click at [323, 99] on label "Restaurants" at bounding box center [340, 106] width 64 height 21
click at [362, 101] on button "Restaurants" at bounding box center [364, 103] width 5 height 5
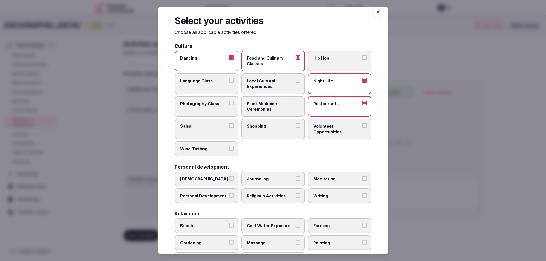
click at [280, 124] on span "Shopping" at bounding box center [270, 126] width 47 height 6
click at [296, 124] on button "Shopping" at bounding box center [298, 125] width 5 height 5
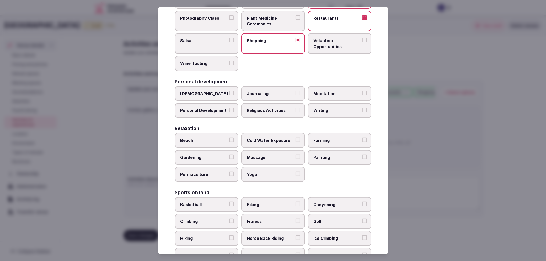
scroll to position [33, 0]
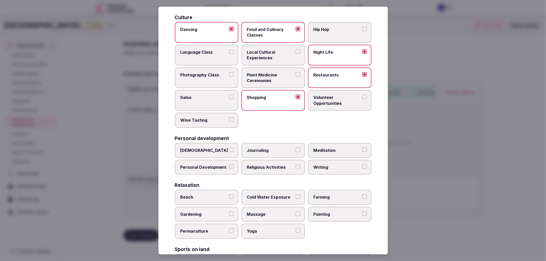
click at [222, 148] on span "Ayurveda" at bounding box center [204, 151] width 47 height 6
click at [229, 148] on button "Ayurveda" at bounding box center [231, 150] width 5 height 5
click at [319, 165] on span "Writing" at bounding box center [337, 168] width 47 height 6
click at [362, 165] on button "Writing" at bounding box center [364, 167] width 5 height 5
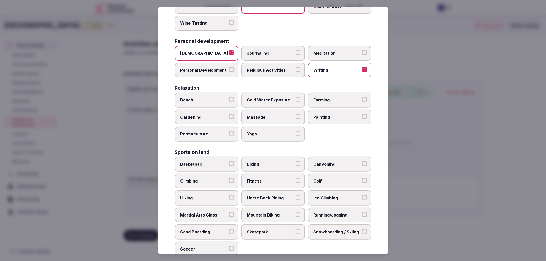
scroll to position [175, 0]
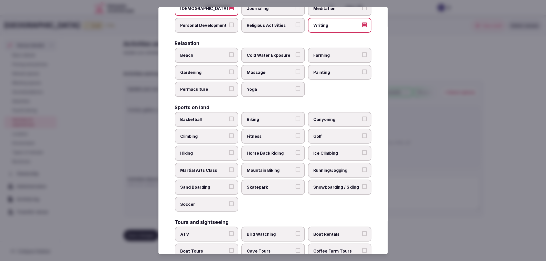
click at [212, 117] on span "Basketball" at bounding box center [204, 120] width 47 height 6
click at [229, 117] on button "Basketball" at bounding box center [231, 119] width 5 height 5
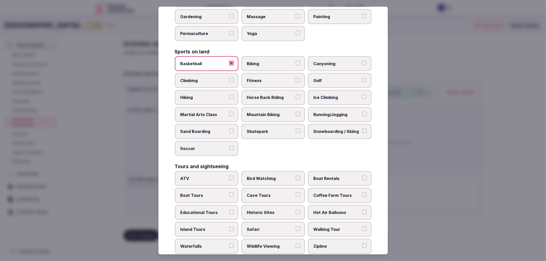
scroll to position [232, 0]
click at [281, 55] on label "Biking" at bounding box center [273, 62] width 64 height 15
click at [296, 60] on button "Biking" at bounding box center [298, 62] width 5 height 5
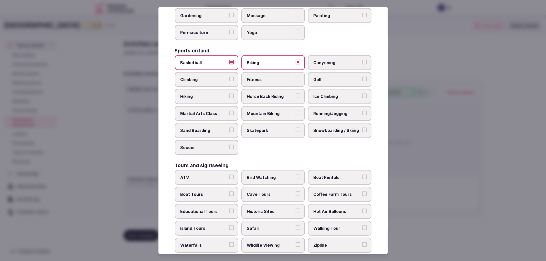
click at [332, 98] on div "Basketball Biking Canyoning Climbing Fitness Golf Hiking Horse Back Riding Ice …" at bounding box center [273, 105] width 197 height 100
click at [331, 111] on span "Running/Jogging" at bounding box center [337, 114] width 47 height 6
click at [362, 111] on button "Running/Jogging" at bounding box center [364, 113] width 5 height 5
click at [281, 111] on label "Mountain Biking" at bounding box center [273, 113] width 64 height 15
click at [296, 111] on button "Mountain Biking" at bounding box center [298, 113] width 5 height 5
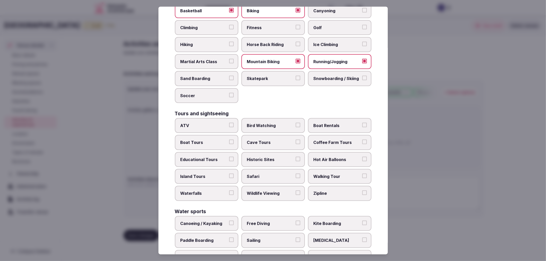
scroll to position [289, 0]
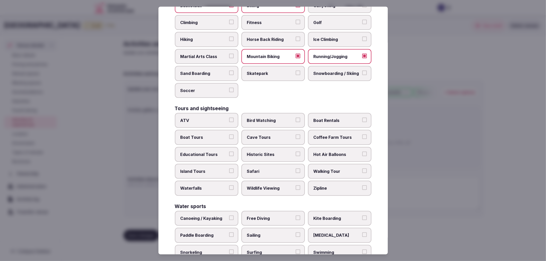
click at [211, 118] on span "ATV" at bounding box center [204, 121] width 47 height 6
click at [229, 118] on button "ATV" at bounding box center [231, 120] width 5 height 5
click at [262, 147] on label "Historic Sites" at bounding box center [273, 154] width 64 height 15
click at [296, 152] on button "Historic Sites" at bounding box center [298, 154] width 5 height 5
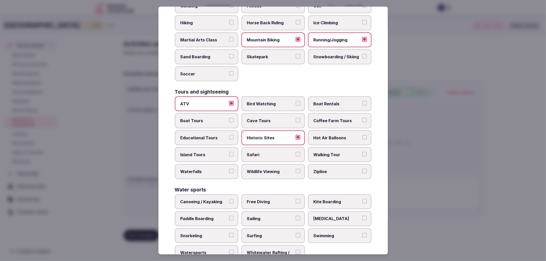
scroll to position [318, 0]
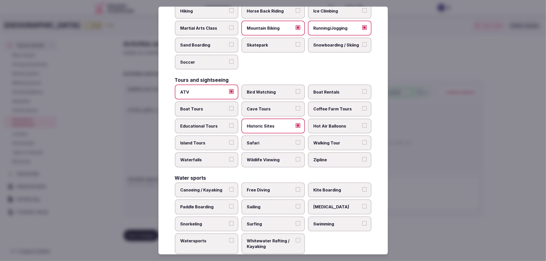
click at [202, 237] on label "Watersports" at bounding box center [207, 244] width 64 height 21
click at [229, 238] on button "Watersports" at bounding box center [231, 240] width 5 height 5
click at [329, 222] on span "Swimming" at bounding box center [337, 225] width 47 height 6
click at [362, 222] on button "Swimming" at bounding box center [364, 224] width 5 height 5
click at [436, 183] on div at bounding box center [273, 130] width 546 height 261
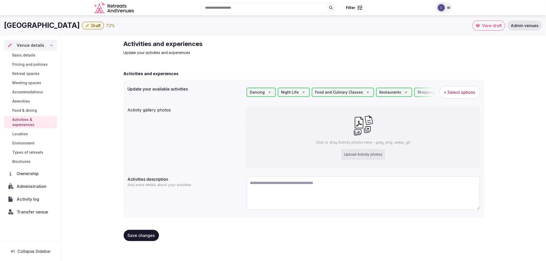
drag, startPoint x: 146, startPoint y: 233, endPoint x: 150, endPoint y: 234, distance: 3.2
click at [146, 234] on span "Save changes" at bounding box center [141, 235] width 27 height 5
click at [161, 231] on div "Save changes" at bounding box center [304, 235] width 361 height 11
click at [36, 150] on span "Types of retreats" at bounding box center [27, 152] width 31 height 5
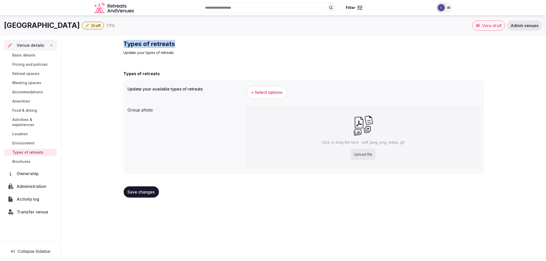
copy h2 "Types of retreats"
drag, startPoint x: 130, startPoint y: 42, endPoint x: 175, endPoint y: 44, distance: 44.8
click at [175, 44] on div "Types of retreats Update your types of retreats Types of retreats Update your a…" at bounding box center [303, 121] width 485 height 170
click at [269, 98] on button "+ Select options" at bounding box center [267, 92] width 41 height 13
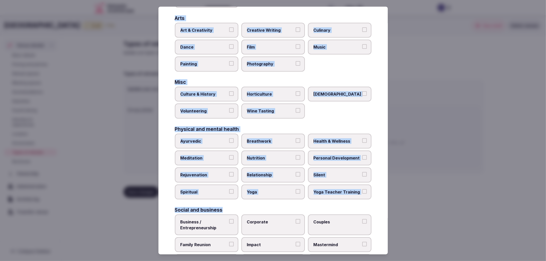
scroll to position [133, 0]
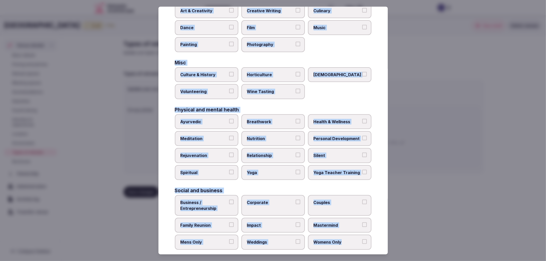
drag, startPoint x: 177, startPoint y: 52, endPoint x: 341, endPoint y: 236, distance: 246.1
click at [341, 236] on div "Select your types of retreats Choose all applicable types of retreats offered. …" at bounding box center [273, 131] width 229 height 248
copy div "Active Adventure Cold Water Exposure Cycling Golf Hunting & Fishing Kiteboardin…"
click at [245, 188] on div "Social and business" at bounding box center [273, 190] width 197 height 5
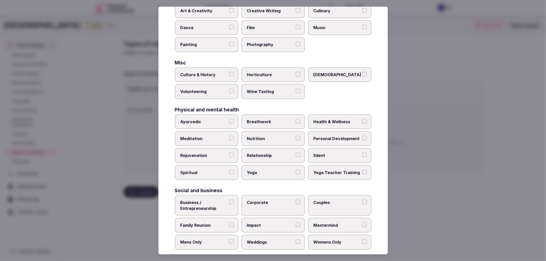
click at [272, 204] on label "Corporate" at bounding box center [273, 205] width 64 height 21
click at [296, 204] on button "Corporate" at bounding box center [298, 202] width 5 height 5
click at [257, 240] on span "Weddings" at bounding box center [270, 243] width 47 height 6
click at [296, 240] on button "Weddings" at bounding box center [298, 242] width 5 height 5
click at [227, 224] on label "Family Reunion" at bounding box center [207, 225] width 64 height 15
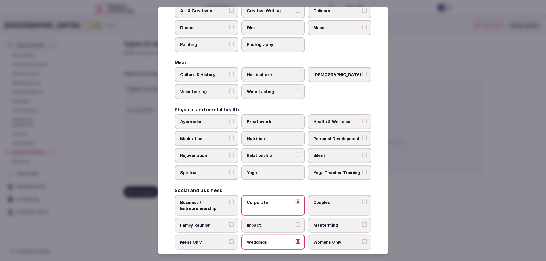
click at [229, 224] on button "Family Reunion" at bounding box center [231, 225] width 5 height 5
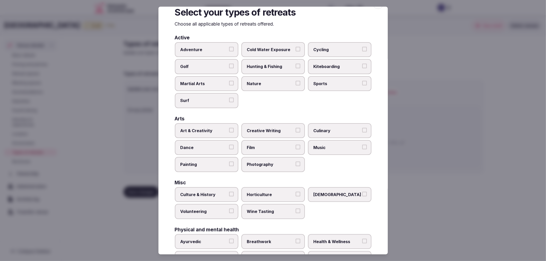
scroll to position [0, 0]
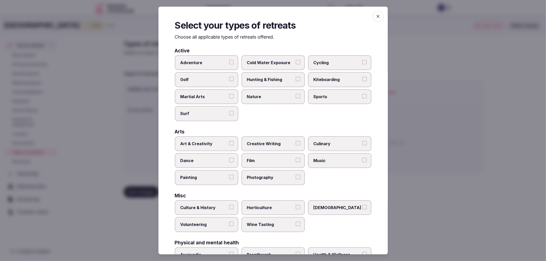
click at [423, 159] on div at bounding box center [273, 130] width 546 height 261
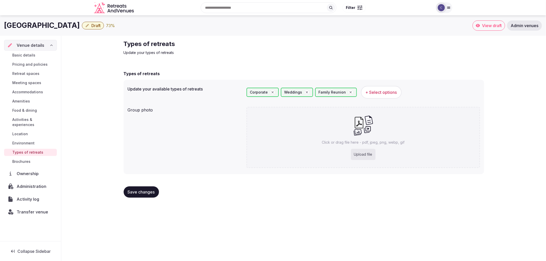
click at [139, 195] on button "Save changes" at bounding box center [141, 192] width 35 height 11
click at [40, 140] on link "Environment" at bounding box center [30, 143] width 53 height 7
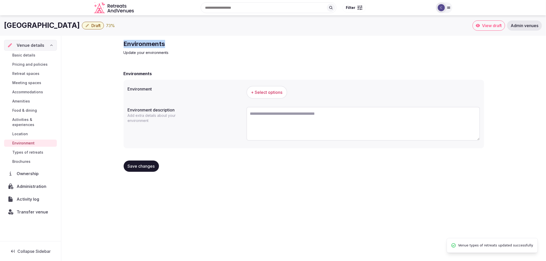
drag, startPoint x: 121, startPoint y: 42, endPoint x: 194, endPoint y: 43, distance: 72.5
click at [194, 43] on div "Environments Update your environments Environments Environment + Select options…" at bounding box center [304, 108] width 369 height 144
copy h2 "Environments"
click at [268, 92] on span "+ Select options" at bounding box center [266, 93] width 31 height 6
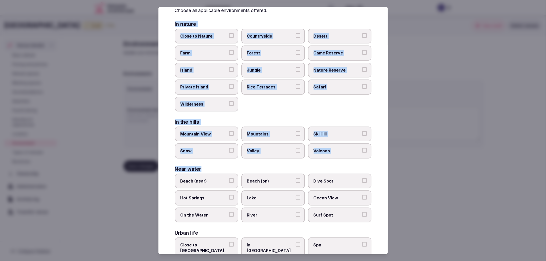
scroll to position [48, 0]
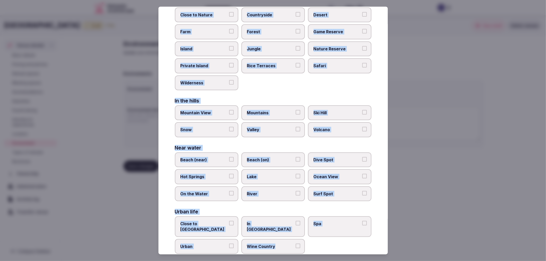
drag, startPoint x: 177, startPoint y: 57, endPoint x: 289, endPoint y: 232, distance: 208.1
click at [289, 232] on div "Select your environment Choose all applicable environments offered. In nature C…" at bounding box center [273, 131] width 229 height 248
copy div "In nature Close to Nature Countryside Desert Farm Forest Game Reserve Island Ju…"
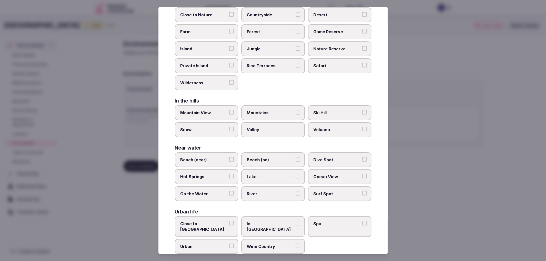
click at [446, 161] on div at bounding box center [273, 130] width 546 height 261
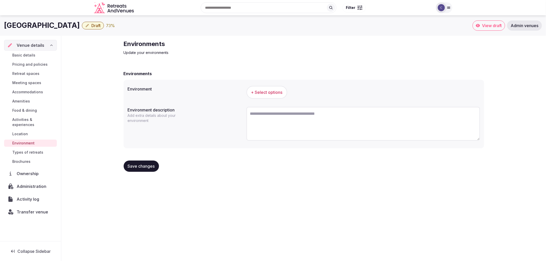
click at [264, 121] on textarea at bounding box center [364, 124] width 234 height 34
paste textarea "**********"
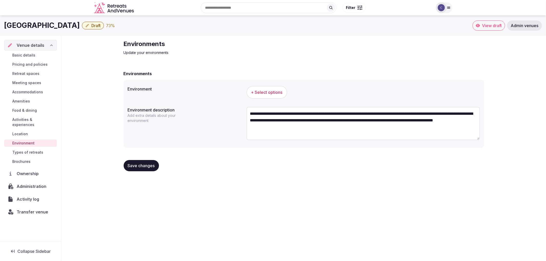
type textarea "**********"
click at [153, 167] on span "Save changes" at bounding box center [141, 165] width 27 height 5
click at [267, 94] on span "+ Select options" at bounding box center [266, 93] width 31 height 6
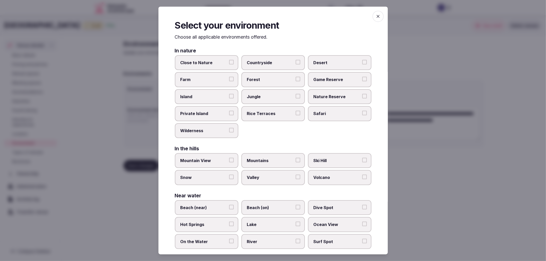
click at [183, 142] on div "In nature Close to Nature Countryside Desert Farm Forest Game Reserve Island Ju…" at bounding box center [273, 175] width 197 height 254
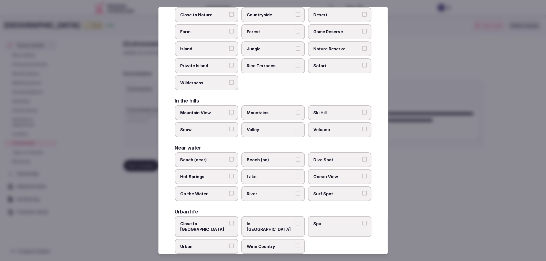
drag, startPoint x: 272, startPoint y: 213, endPoint x: 275, endPoint y: 216, distance: 4.0
click at [272, 217] on label "In City Center" at bounding box center [273, 227] width 64 height 21
click at [296, 221] on button "In City Center" at bounding box center [298, 223] width 5 height 5
click at [187, 239] on label "Urban" at bounding box center [207, 246] width 64 height 15
click at [229, 244] on button "Urban" at bounding box center [231, 246] width 5 height 5
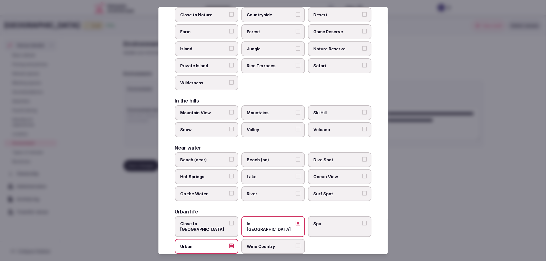
click at [147, 192] on div at bounding box center [273, 130] width 546 height 261
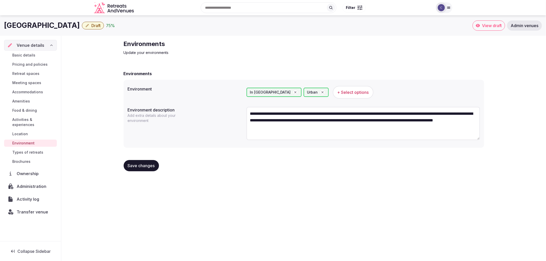
click at [137, 161] on button "Save changes" at bounding box center [141, 165] width 35 height 11
click at [22, 99] on span "Amenities" at bounding box center [21, 101] width 18 height 5
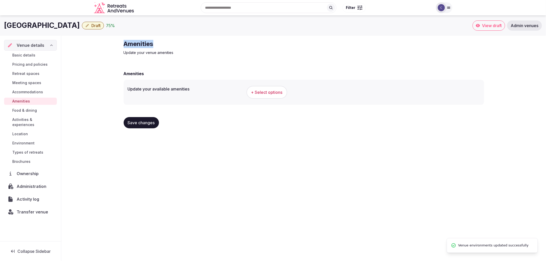
drag, startPoint x: 120, startPoint y: 42, endPoint x: 185, endPoint y: 45, distance: 65.1
click at [185, 45] on div "Amenities Update your venue amenities Amenities Update your available amenities…" at bounding box center [304, 86] width 369 height 101
click at [265, 93] on span "+ Select options" at bounding box center [266, 93] width 31 height 6
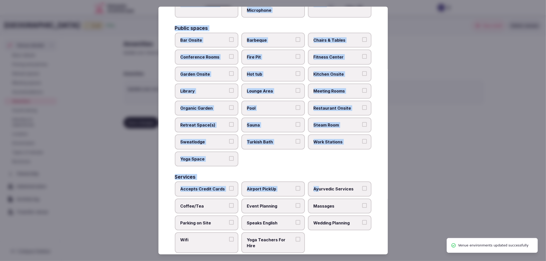
scroll to position [200, 0]
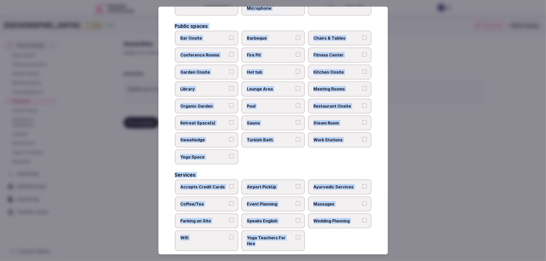
drag, startPoint x: 174, startPoint y: 50, endPoint x: 296, endPoint y: 238, distance: 224.5
click at [296, 238] on div "Select your venue amenities Choose all applicable amenities offered. Activities…" at bounding box center [273, 131] width 229 height 248
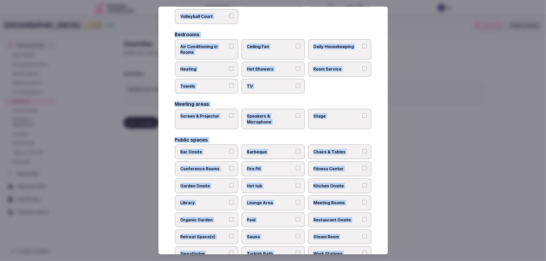
click at [175, 96] on div "Activities Bicycles Camping Allowed Onsite [MEDICAL_DATA] Pool Table Surf Board…" at bounding box center [273, 163] width 197 height 403
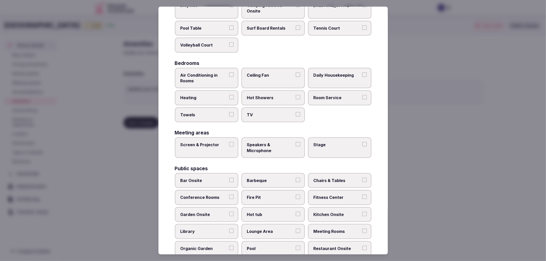
scroll to position [1, 0]
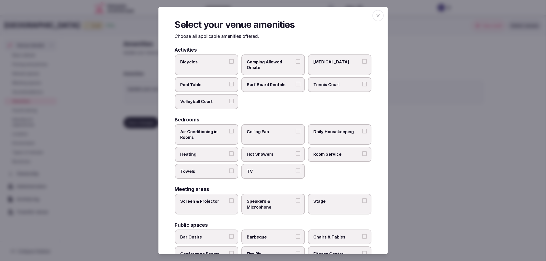
drag, startPoint x: 215, startPoint y: 127, endPoint x: 216, endPoint y: 129, distance: 2.8
click at [215, 127] on label "Air Conditioning in Rooms" at bounding box center [207, 134] width 64 height 21
click at [229, 129] on button "Air Conditioning in Rooms" at bounding box center [231, 131] width 5 height 5
click at [224, 147] on label "Heating" at bounding box center [207, 154] width 64 height 15
click at [229, 152] on button "Heating" at bounding box center [231, 154] width 5 height 5
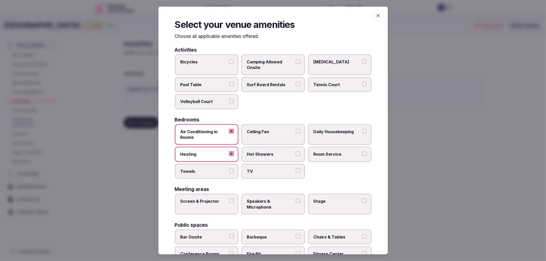
drag, startPoint x: 226, startPoint y: 161, endPoint x: 232, endPoint y: 161, distance: 6.7
click at [226, 161] on div "Air Conditioning in Rooms Ceiling Fan Daily Housekeeping Heating Hot Showers Ro…" at bounding box center [273, 151] width 197 height 55
click at [261, 154] on span "Hot Showers" at bounding box center [270, 155] width 47 height 6
click at [296, 154] on button "Hot Showers" at bounding box center [298, 154] width 5 height 5
drag, startPoint x: 268, startPoint y: 173, endPoint x: 310, endPoint y: 167, distance: 42.2
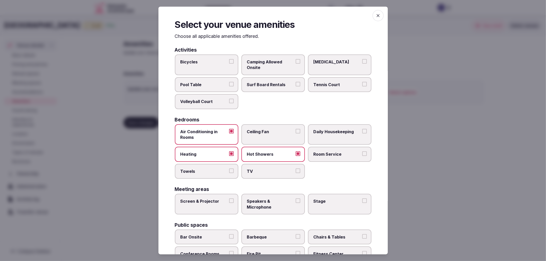
click at [272, 172] on label "TV" at bounding box center [273, 171] width 64 height 15
click at [296, 172] on button "TV" at bounding box center [298, 171] width 5 height 5
click at [342, 148] on label "Room Service" at bounding box center [340, 154] width 64 height 15
click at [362, 152] on button "Room Service" at bounding box center [364, 154] width 5 height 5
click at [324, 129] on span "Daily Housekeeping" at bounding box center [337, 132] width 47 height 6
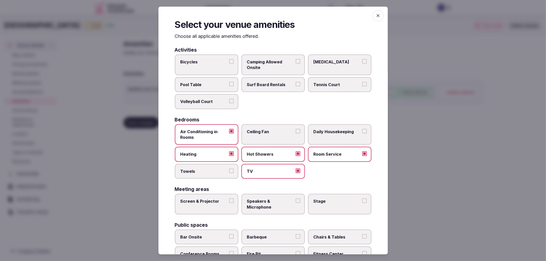
click at [362, 129] on button "Daily Housekeeping" at bounding box center [364, 131] width 5 height 5
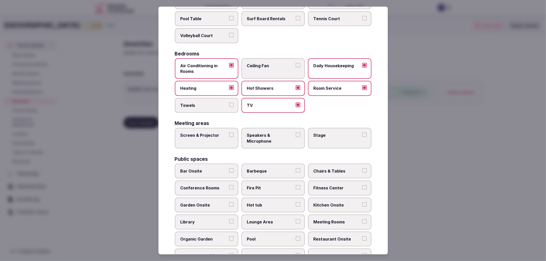
scroll to position [143, 0]
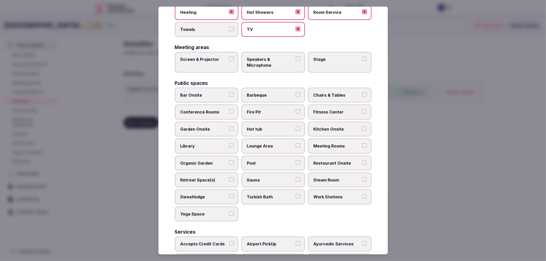
click at [229, 57] on button "Screen & Projector" at bounding box center [231, 59] width 5 height 5
click at [270, 57] on span "Speakers & Microphone" at bounding box center [270, 63] width 47 height 12
click at [296, 57] on button "Speakers & Microphone" at bounding box center [298, 59] width 5 height 5
click at [330, 62] on label "Stage" at bounding box center [340, 62] width 64 height 21
click at [362, 61] on button "Stage" at bounding box center [364, 59] width 5 height 5
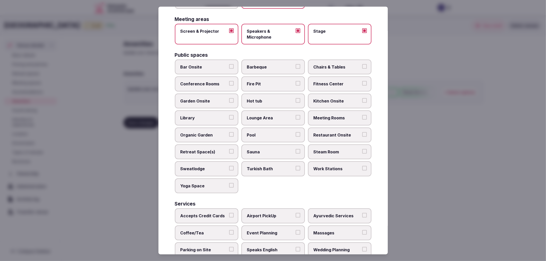
scroll to position [200, 0]
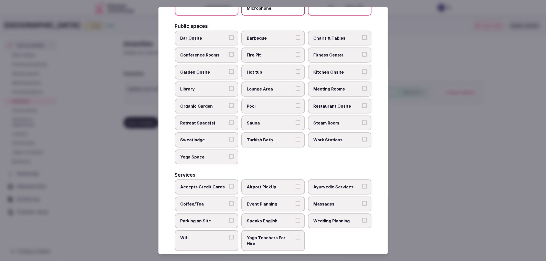
click at [225, 120] on span "Retreat Space(s)" at bounding box center [204, 123] width 47 height 6
click at [229, 120] on button "Retreat Space(s)" at bounding box center [231, 122] width 5 height 5
click at [327, 103] on span "Restaurant Onsite" at bounding box center [337, 106] width 47 height 6
click at [362, 103] on button "Restaurant Onsite" at bounding box center [364, 105] width 5 height 5
click at [331, 82] on label "Meeting Rooms" at bounding box center [340, 89] width 64 height 15
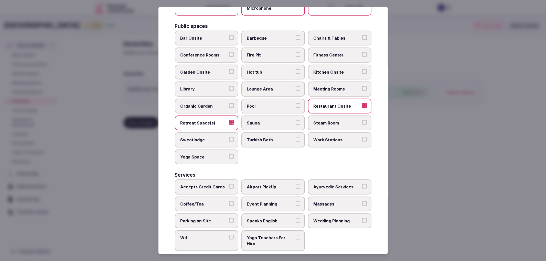
click at [362, 86] on button "Meeting Rooms" at bounding box center [364, 88] width 5 height 5
click at [269, 103] on span "Pool" at bounding box center [270, 106] width 47 height 6
click at [296, 103] on button "Pool" at bounding box center [298, 105] width 5 height 5
click at [209, 82] on label "Library" at bounding box center [207, 89] width 64 height 15
click at [229, 86] on button "Library" at bounding box center [231, 88] width 5 height 5
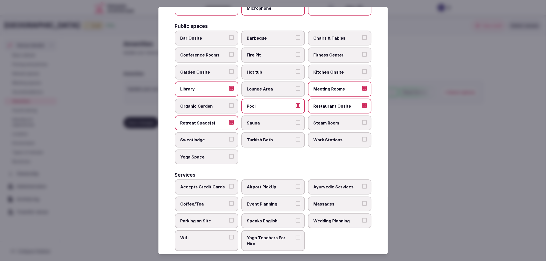
click at [208, 48] on label "Conference Rooms" at bounding box center [207, 55] width 64 height 15
click at [229, 52] on button "Conference Rooms" at bounding box center [231, 54] width 5 height 5
click at [335, 31] on label "Chairs & Tables" at bounding box center [340, 38] width 64 height 15
click at [362, 35] on button "Chairs & Tables" at bounding box center [364, 37] width 5 height 5
click at [220, 185] on label "Accepts Credit Cards" at bounding box center [207, 187] width 64 height 15
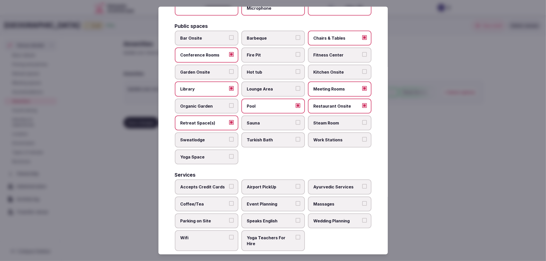
click at [229, 185] on button "Accepts Credit Cards" at bounding box center [231, 186] width 5 height 5
drag, startPoint x: 217, startPoint y: 195, endPoint x: 217, endPoint y: 208, distance: 13.1
click at [217, 202] on span "Coffee/Tea" at bounding box center [204, 205] width 47 height 6
click at [229, 202] on button "Coffee/Tea" at bounding box center [231, 204] width 5 height 5
click at [218, 218] on span "Parking on Site" at bounding box center [204, 221] width 47 height 6
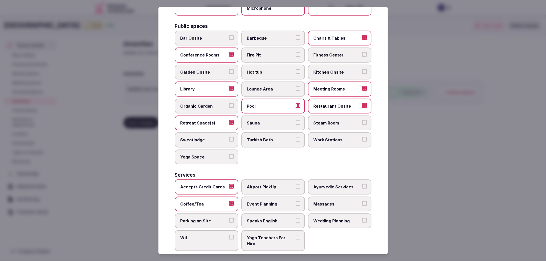
click at [229, 218] on button "Parking on Site" at bounding box center [231, 220] width 5 height 5
drag, startPoint x: 224, startPoint y: 227, endPoint x: 235, endPoint y: 220, distance: 13.6
click at [225, 235] on span "Wifi" at bounding box center [204, 238] width 47 height 6
click at [229, 235] on button "Wifi" at bounding box center [231, 237] width 5 height 5
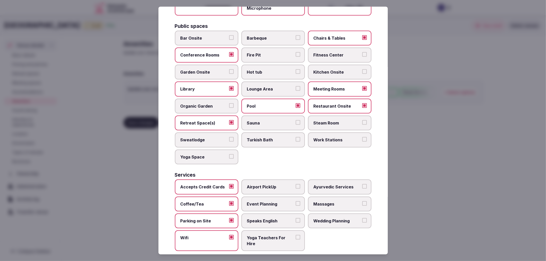
drag, startPoint x: 258, startPoint y: 197, endPoint x: 322, endPoint y: 213, distance: 66.0
click at [259, 202] on span "Event Planning" at bounding box center [270, 205] width 47 height 6
click at [296, 202] on button "Event Planning" at bounding box center [298, 204] width 5 height 5
click at [336, 218] on span "Wedding Planning" at bounding box center [337, 221] width 47 height 6
click at [362, 218] on button "Wedding Planning" at bounding box center [364, 220] width 5 height 5
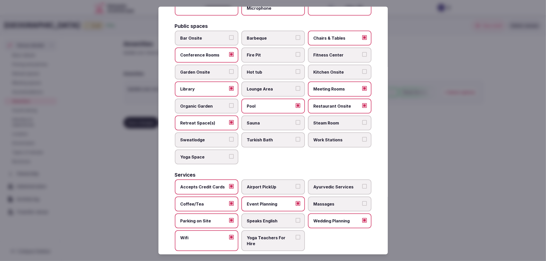
click at [399, 159] on div at bounding box center [273, 130] width 546 height 261
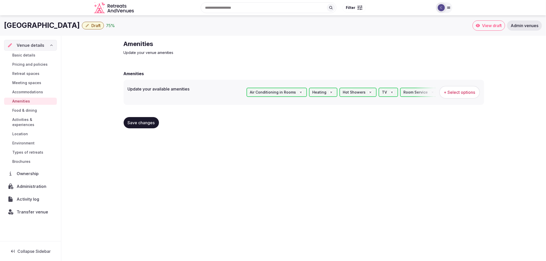
click at [130, 119] on button "Save changes" at bounding box center [141, 122] width 35 height 11
click at [200, 229] on div "Hotel Saray Draft 75 % View draft Admin venues Venue details Basic details Pric…" at bounding box center [273, 136] width 546 height 243
click at [149, 127] on button "Save changes" at bounding box center [141, 122] width 35 height 11
click at [157, 167] on div "Hotel Saray Draft 75 % View draft Admin venues Venue details Basic details Pric…" at bounding box center [273, 136] width 546 height 243
click at [32, 76] on link "Retreat spaces" at bounding box center [30, 73] width 53 height 7
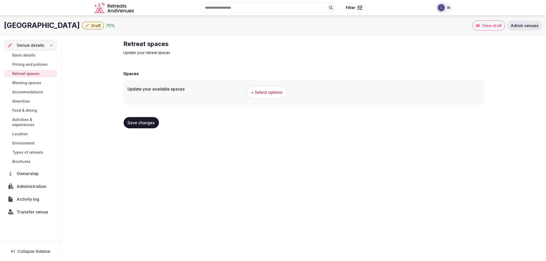
click at [36, 84] on span "Meeting spaces" at bounding box center [26, 82] width 29 height 5
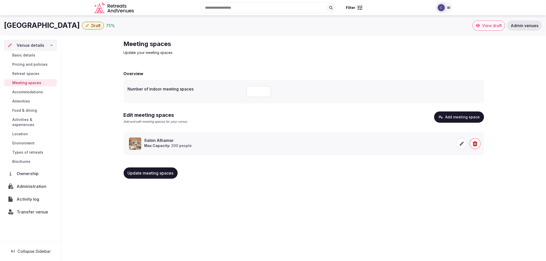
click at [39, 79] on link "Meeting spaces" at bounding box center [30, 82] width 53 height 7
click at [40, 78] on div "Basic details Pricing and policies Retreat spaces Meeting spaces Accommodations…" at bounding box center [30, 109] width 53 height 116
click at [41, 75] on link "Retreat spaces" at bounding box center [30, 73] width 53 height 7
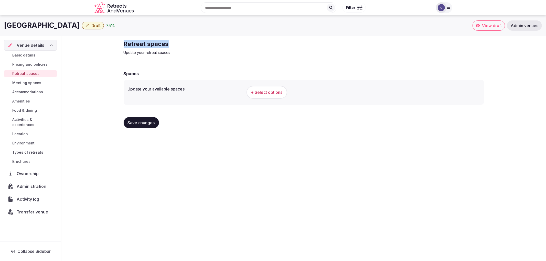
drag, startPoint x: 129, startPoint y: 43, endPoint x: 171, endPoint y: 40, distance: 41.9
click at [171, 40] on h2 "Retreat spaces" at bounding box center [210, 44] width 172 height 8
click at [155, 50] on p "Update your retreat spaces" at bounding box center [210, 52] width 172 height 5
drag, startPoint x: 115, startPoint y: 41, endPoint x: 187, endPoint y: 46, distance: 71.6
click at [187, 46] on div "Retreat spaces Update your retreat spaces Spaces Update your available spaces +…" at bounding box center [303, 86] width 485 height 101
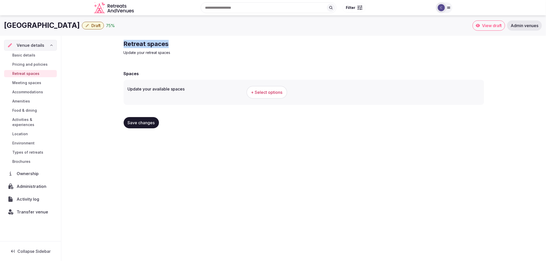
click at [249, 93] on button "+ Select options" at bounding box center [267, 92] width 41 height 13
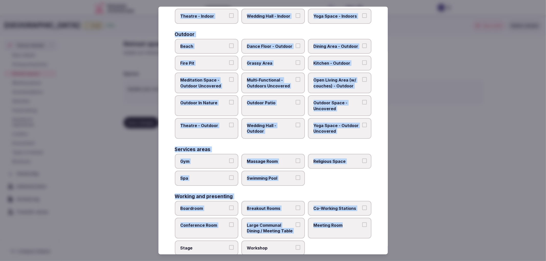
scroll to position [157, 0]
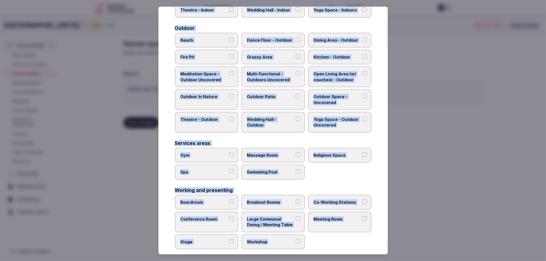
drag, startPoint x: 173, startPoint y: 50, endPoint x: 321, endPoint y: 248, distance: 247.2
click at [320, 248] on div "Select your retreat spaces Choose all applicable retreat spaces offered. Covere…" at bounding box center [273, 131] width 229 height 248
click at [342, 170] on div "Gym Massage Room Religious Space Spa Swimming Pool" at bounding box center [273, 164] width 197 height 32
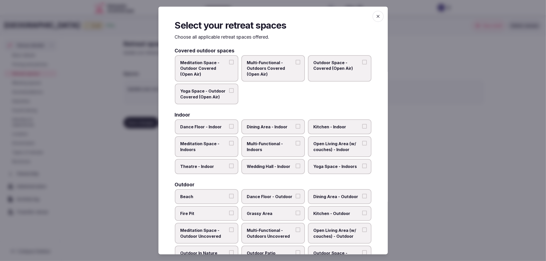
scroll to position [28, 0]
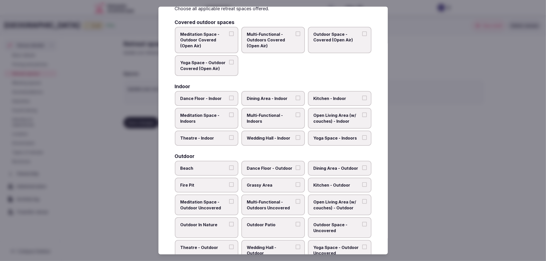
click at [265, 116] on span "Multi-Functional - Indoors" at bounding box center [270, 119] width 47 height 12
click at [296, 116] on button "Multi-Functional - Indoors" at bounding box center [298, 115] width 5 height 5
click at [270, 132] on label "Wedding Hall - Indoor" at bounding box center [273, 138] width 64 height 15
click at [296, 135] on button "Wedding Hall - Indoor" at bounding box center [298, 137] width 5 height 5
click at [208, 135] on span "Theatre - Indoor" at bounding box center [204, 138] width 47 height 6
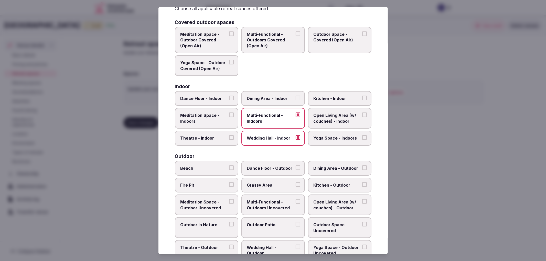
click at [229, 135] on button "Theatre - Indoor" at bounding box center [231, 137] width 5 height 5
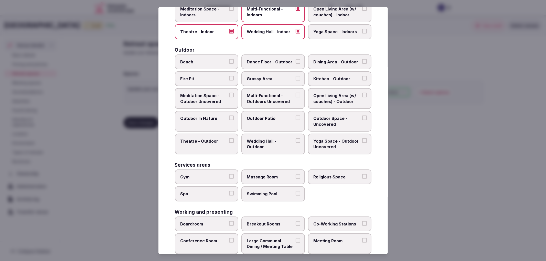
scroll to position [142, 0]
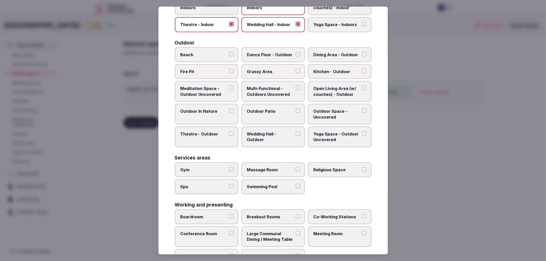
click at [220, 47] on label "Beach" at bounding box center [207, 54] width 64 height 15
click at [229, 52] on button "Beach" at bounding box center [231, 54] width 5 height 5
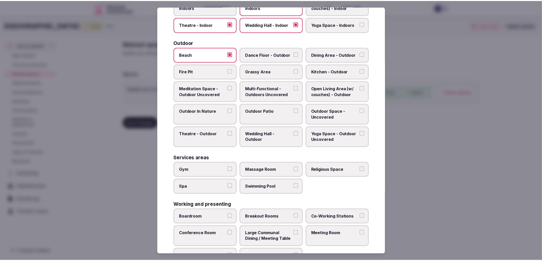
scroll to position [157, 0]
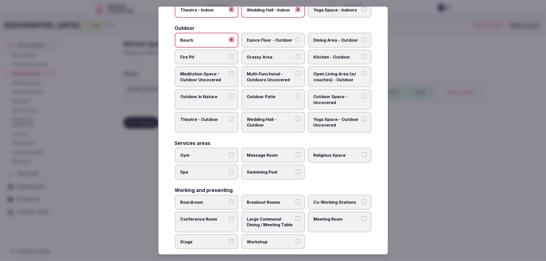
click at [279, 165] on label "Swimming Pool" at bounding box center [273, 172] width 64 height 15
click at [296, 170] on button "Swimming Pool" at bounding box center [298, 172] width 5 height 5
click at [219, 200] on span "Boardroom" at bounding box center [204, 203] width 47 height 6
click at [229, 200] on button "Boardroom" at bounding box center [231, 202] width 5 height 5
click at [289, 188] on div "Working and presenting Boardroom Breakout Rooms Co-Working Stations Conference …" at bounding box center [273, 219] width 197 height 62
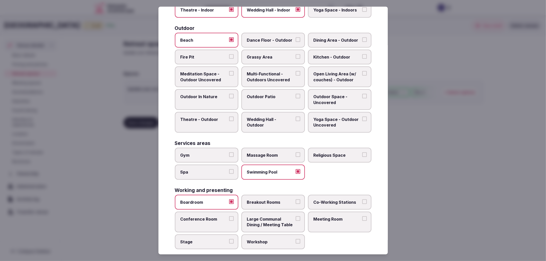
click at [287, 200] on span "Breakout Rooms" at bounding box center [270, 203] width 47 height 6
click at [296, 200] on button "Breakout Rooms" at bounding box center [298, 202] width 5 height 5
click at [331, 200] on span "Co-Working Stations" at bounding box center [337, 203] width 47 height 6
click at [362, 200] on button "Co-Working Stations" at bounding box center [364, 202] width 5 height 5
click at [332, 217] on span "Meeting Room" at bounding box center [337, 220] width 47 height 6
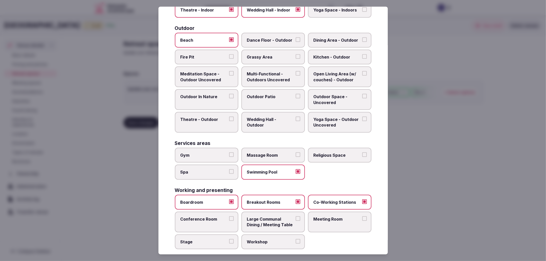
click at [362, 217] on button "Meeting Room" at bounding box center [364, 219] width 5 height 5
click at [205, 239] on span "Stage" at bounding box center [204, 242] width 47 height 6
click at [229, 239] on button "Stage" at bounding box center [231, 241] width 5 height 5
click at [211, 223] on label "Conference Room" at bounding box center [207, 222] width 64 height 21
click at [229, 221] on button "Conference Room" at bounding box center [231, 219] width 5 height 5
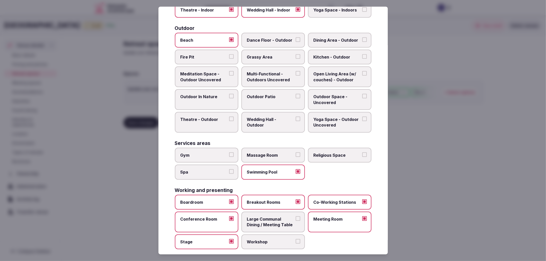
click at [417, 229] on div at bounding box center [273, 130] width 546 height 261
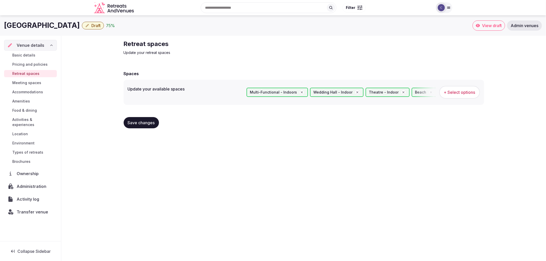
click at [142, 128] on button "Save changes" at bounding box center [141, 122] width 35 height 11
click at [27, 52] on link "Basic details" at bounding box center [30, 55] width 53 height 7
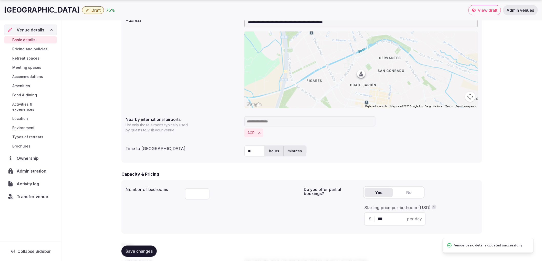
scroll to position [313, 0]
